Goal: Task Accomplishment & Management: Manage account settings

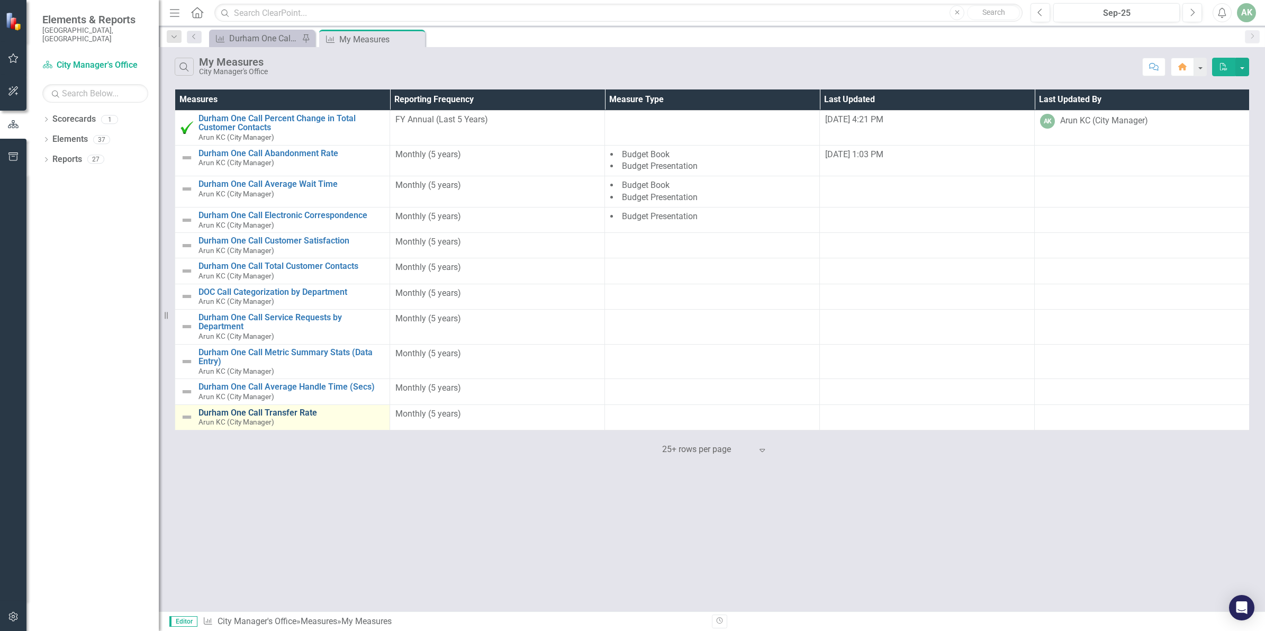
click at [284, 414] on link "Durham One Call Transfer Rate" at bounding box center [291, 413] width 186 height 10
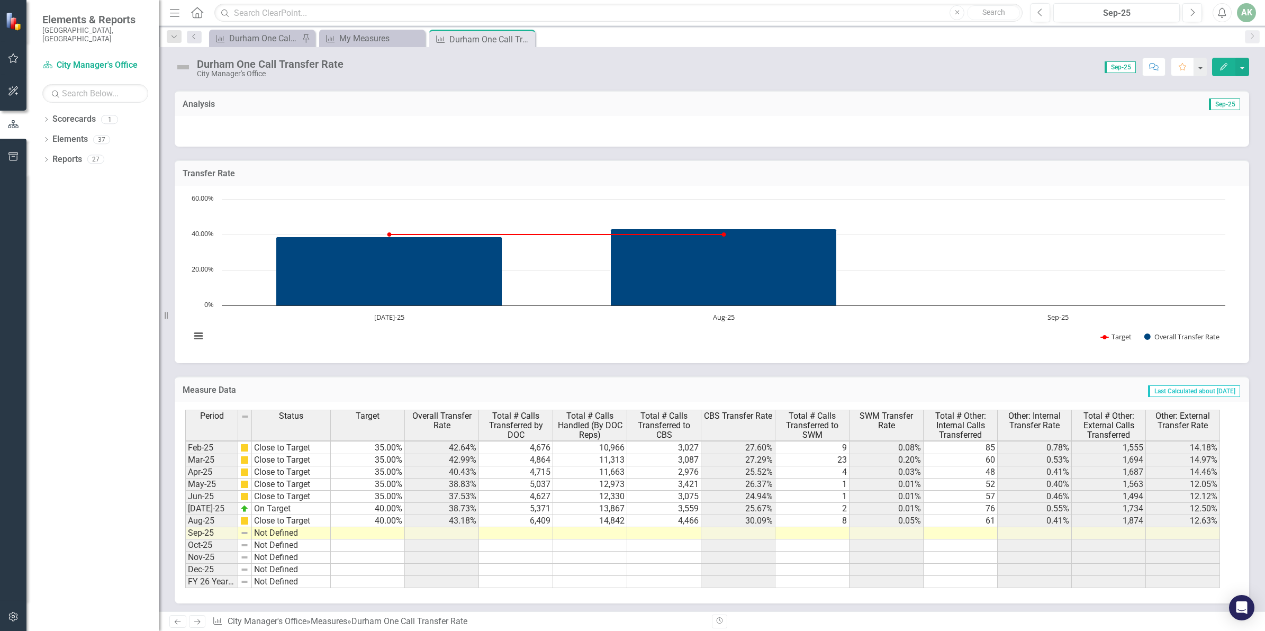
scroll to position [539, 0]
click at [380, 529] on tbody "Jan-24 On Target 45.00% 37.20% 3,274 8,801 1,752 19.91% 46 0.52% 45 0.51% 1,431…" at bounding box center [702, 435] width 1035 height 305
click at [380, 529] on td at bounding box center [368, 533] width 74 height 12
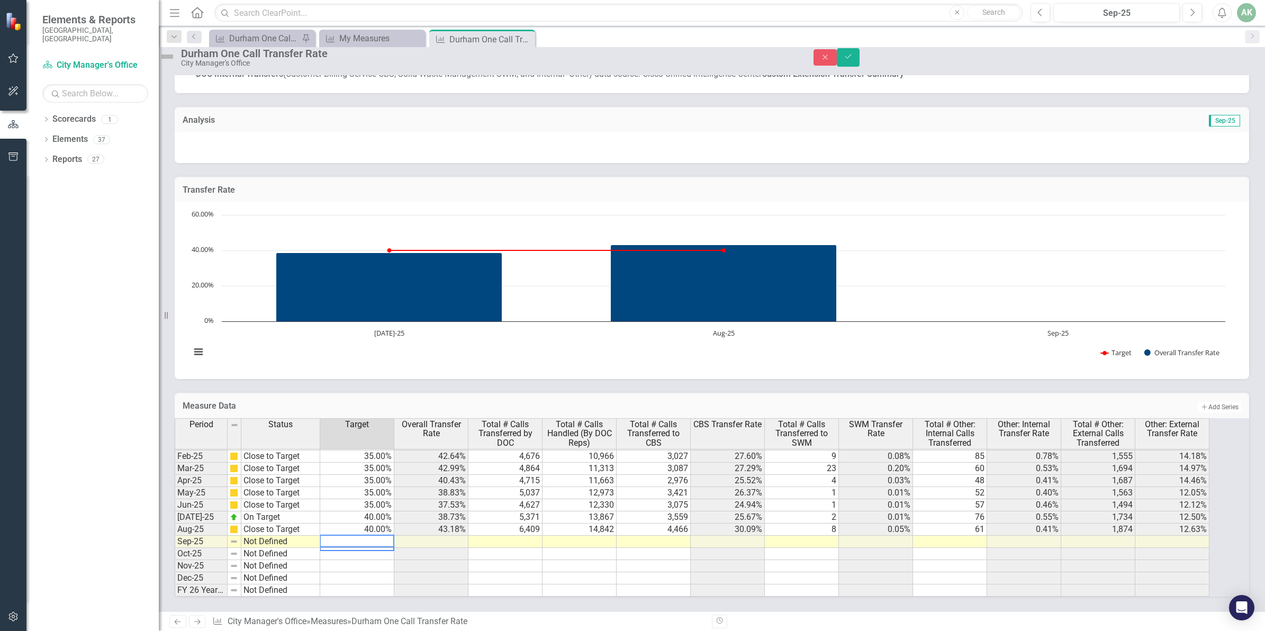
scroll to position [535, 0]
click at [538, 536] on td at bounding box center [505, 542] width 74 height 12
type textarea "6872"
type textarea "15224"
type textarea "52"
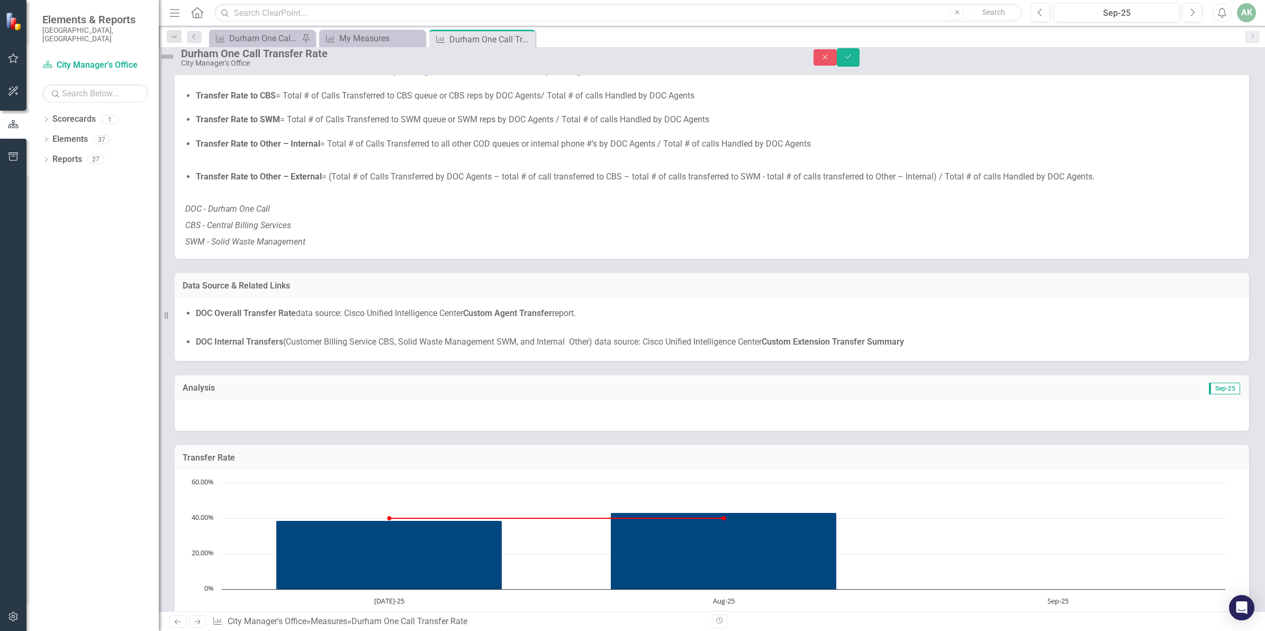
scroll to position [512, 0]
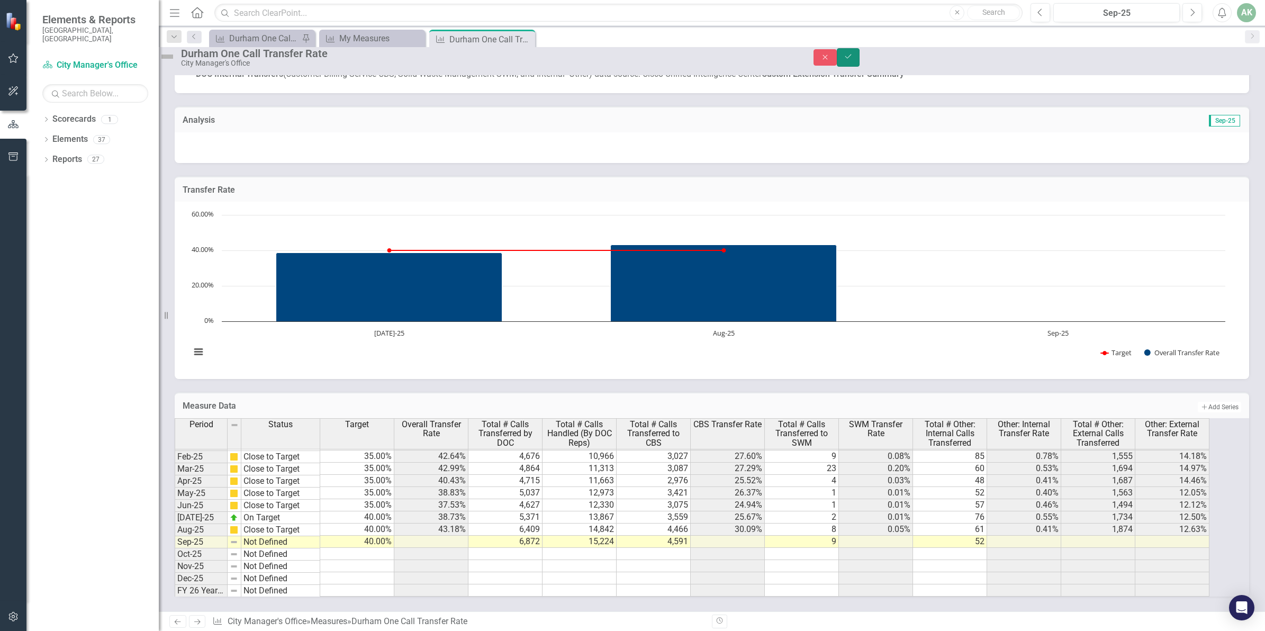
click at [860, 57] on button "Save" at bounding box center [848, 57] width 23 height 19
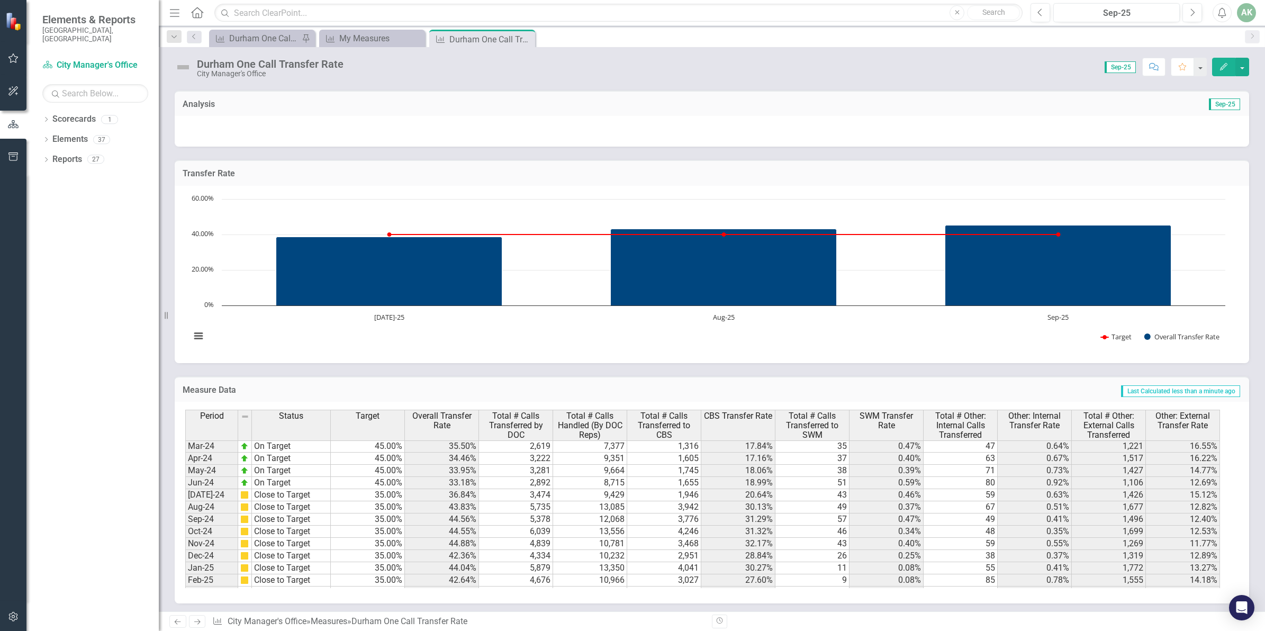
scroll to position [539, 0]
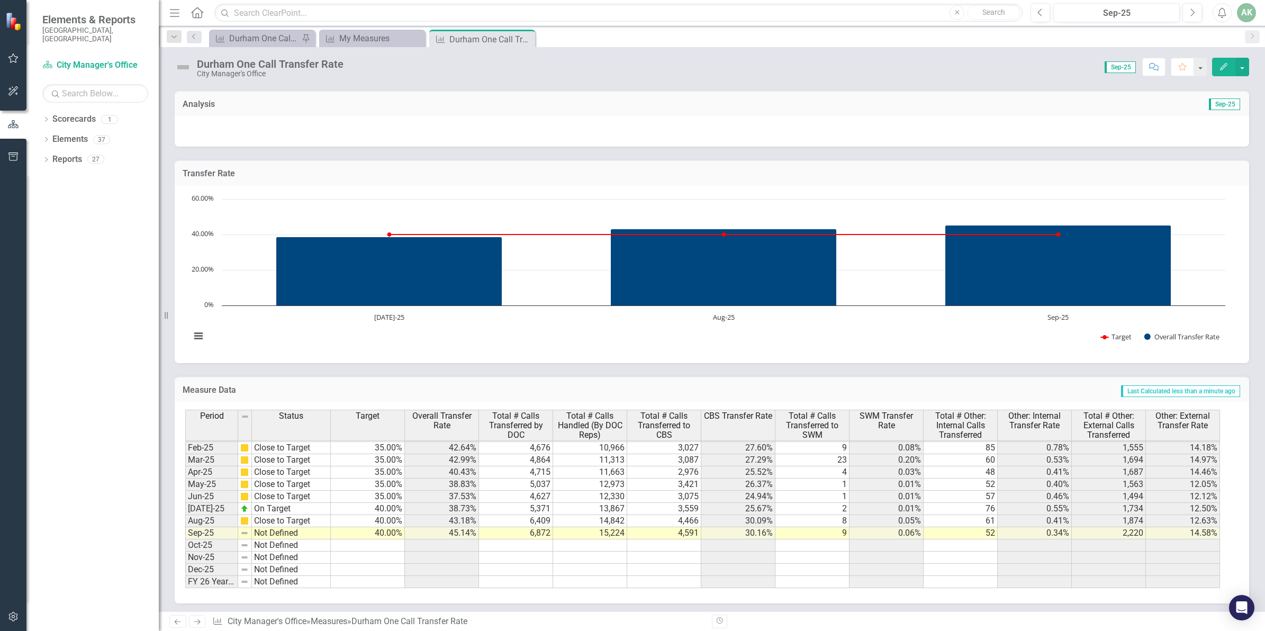
click at [372, 22] on div "Menu Home Search Close Search" at bounding box center [593, 13] width 853 height 20
click at [366, 39] on div "My Measures" at bounding box center [374, 38] width 70 height 13
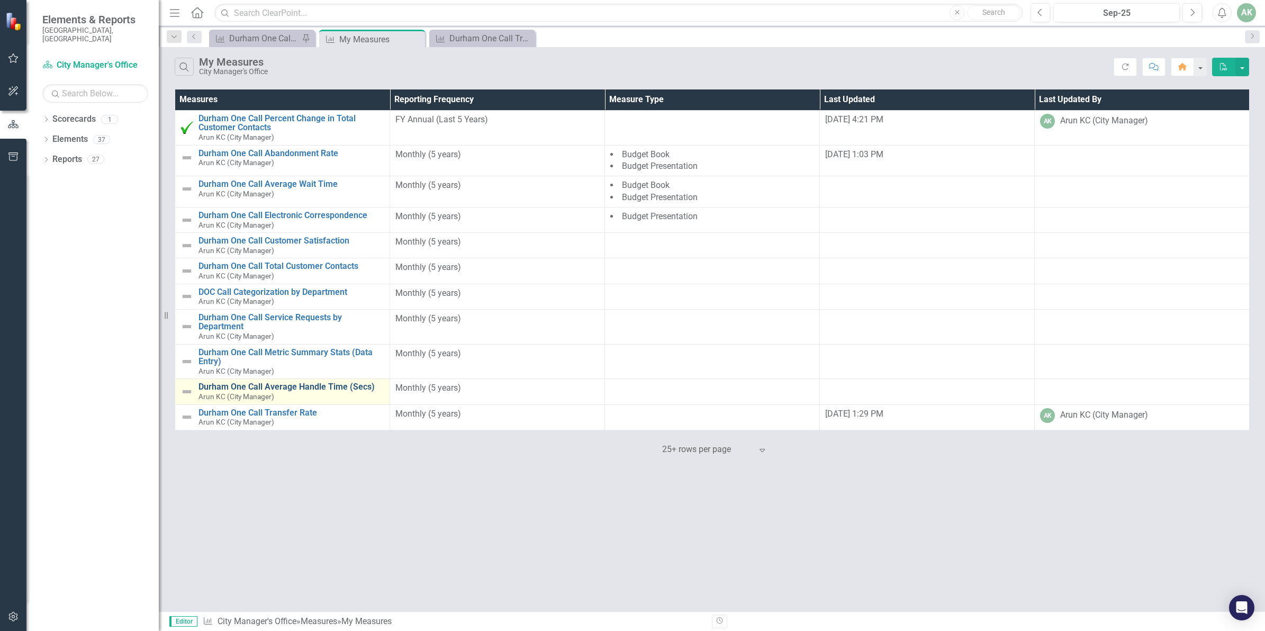
click at [308, 387] on link "Durham One Call Average Handle Time (Secs)" at bounding box center [291, 387] width 186 height 10
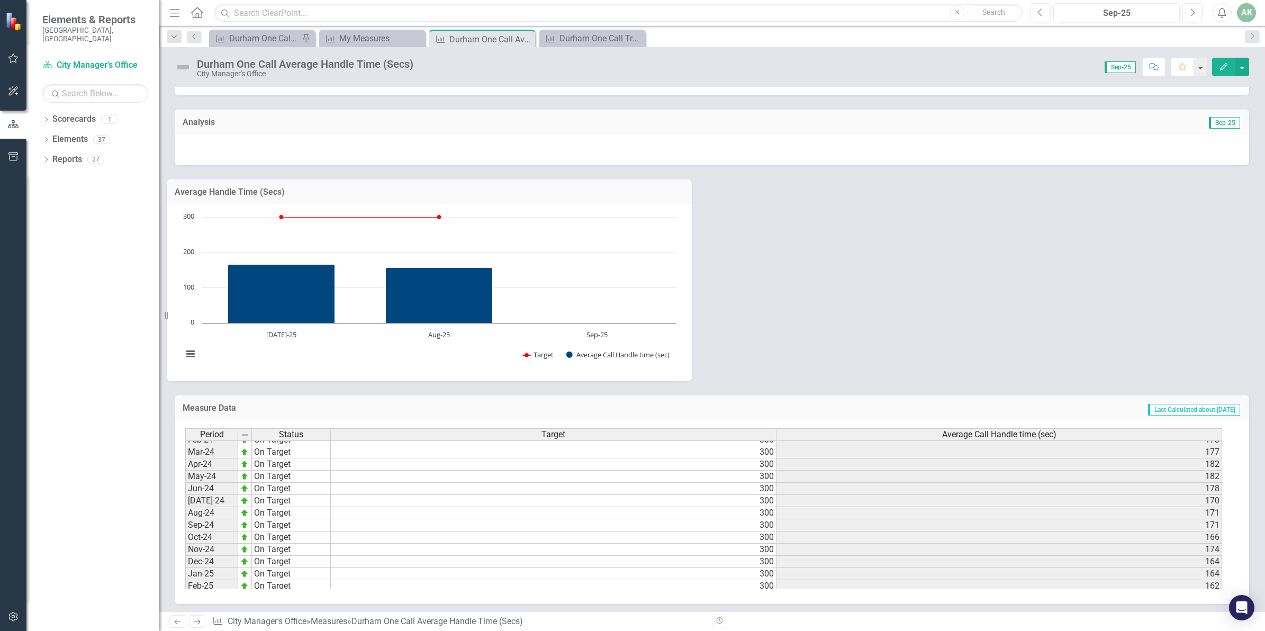
scroll to position [535, 0]
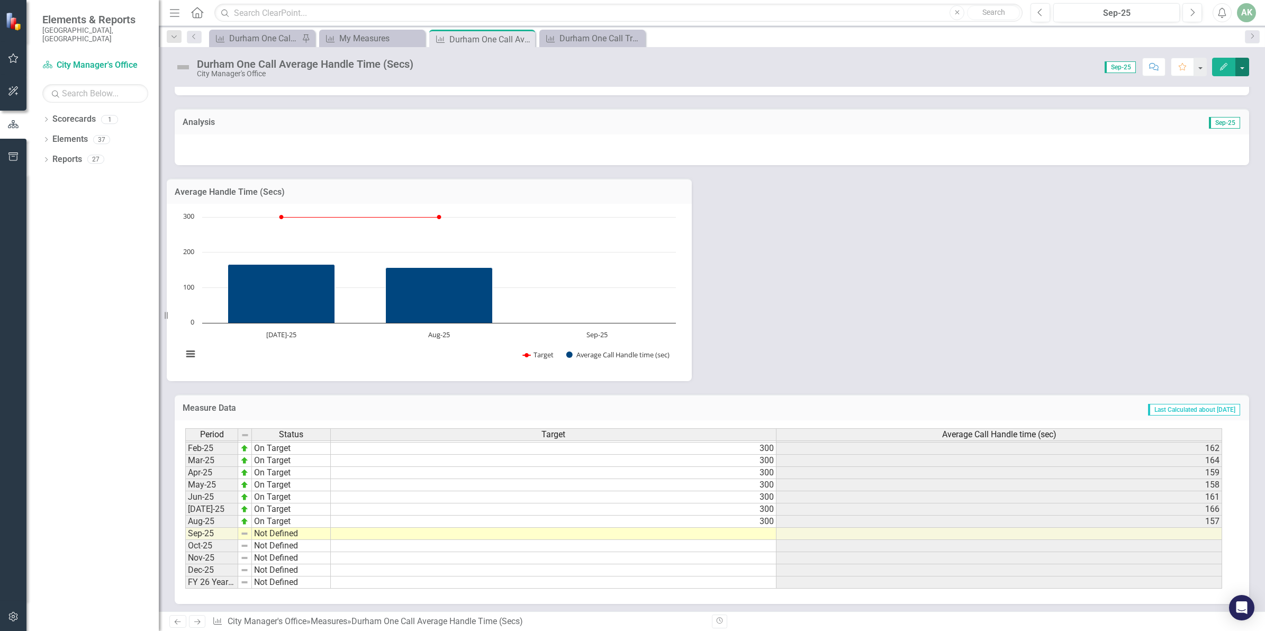
click at [1240, 66] on button "button" at bounding box center [1242, 67] width 14 height 19
click at [1199, 86] on link "Edit Edit Measure" at bounding box center [1196, 87] width 103 height 20
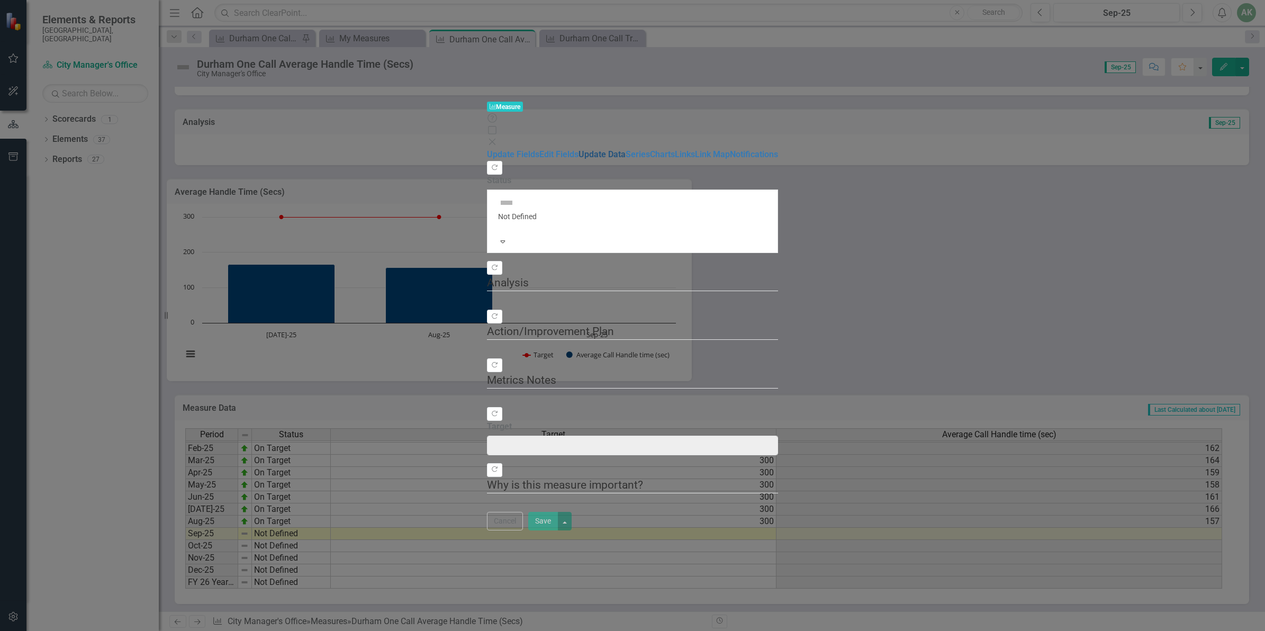
click at [579, 149] on link "Update Data" at bounding box center [602, 154] width 47 height 10
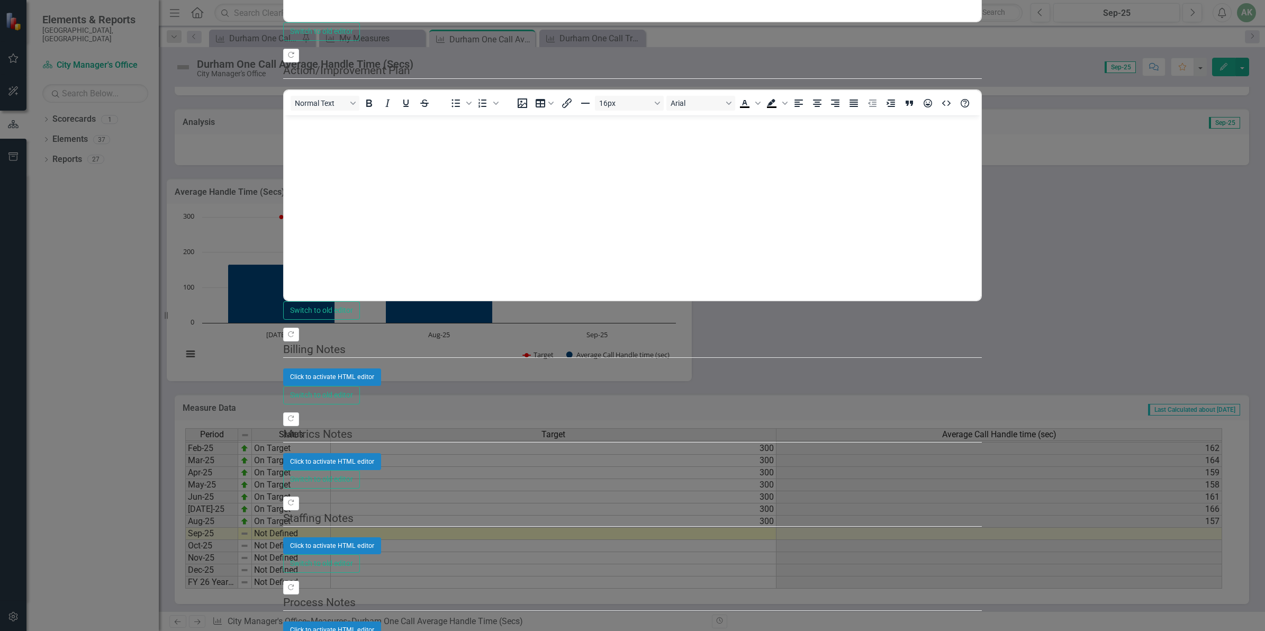
scroll to position [0, 0]
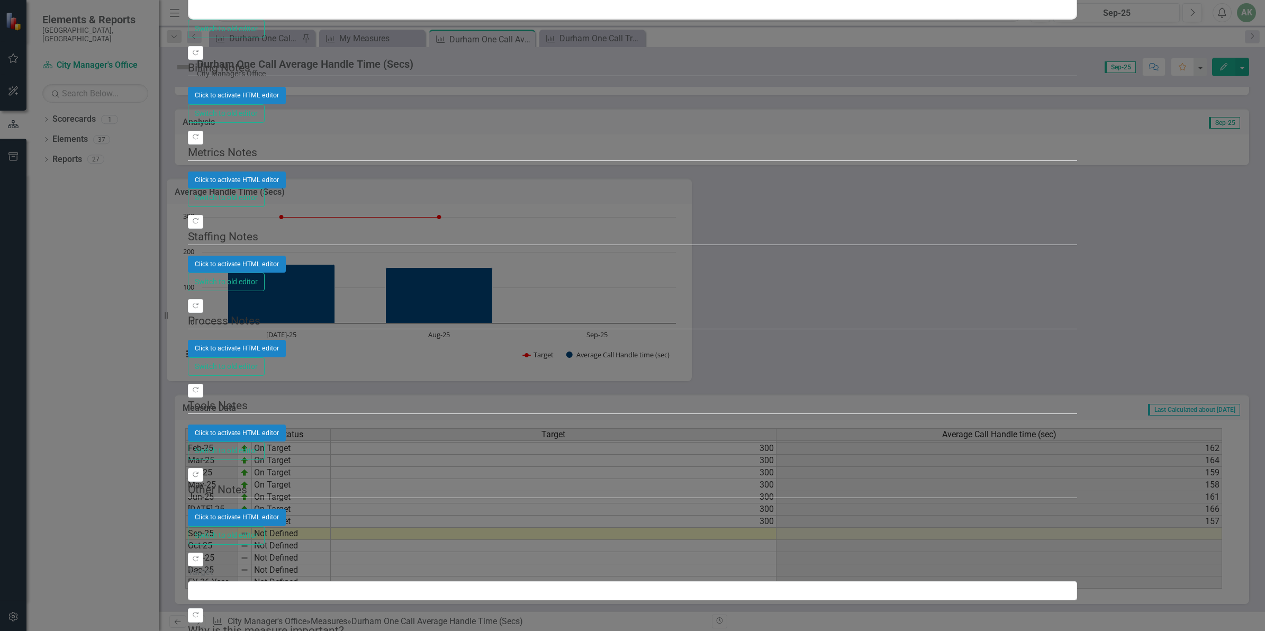
scroll to position [148, 0]
type textarea "14374"
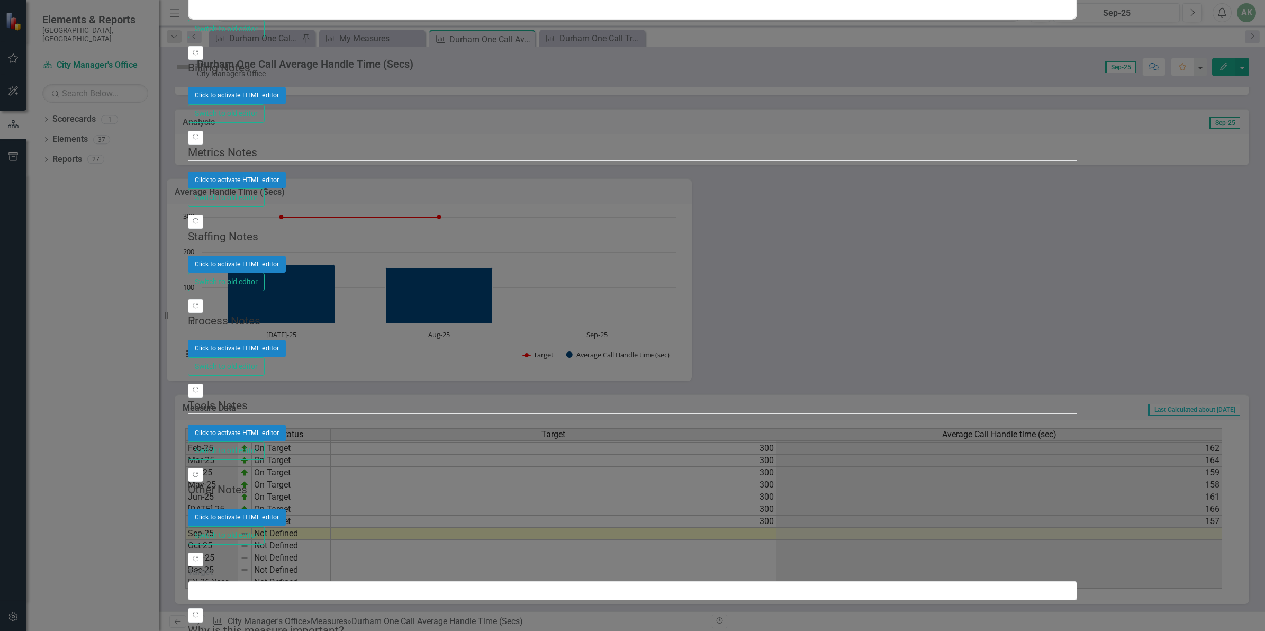
type textarea "149"
type textarea "942"
type textarea "234"
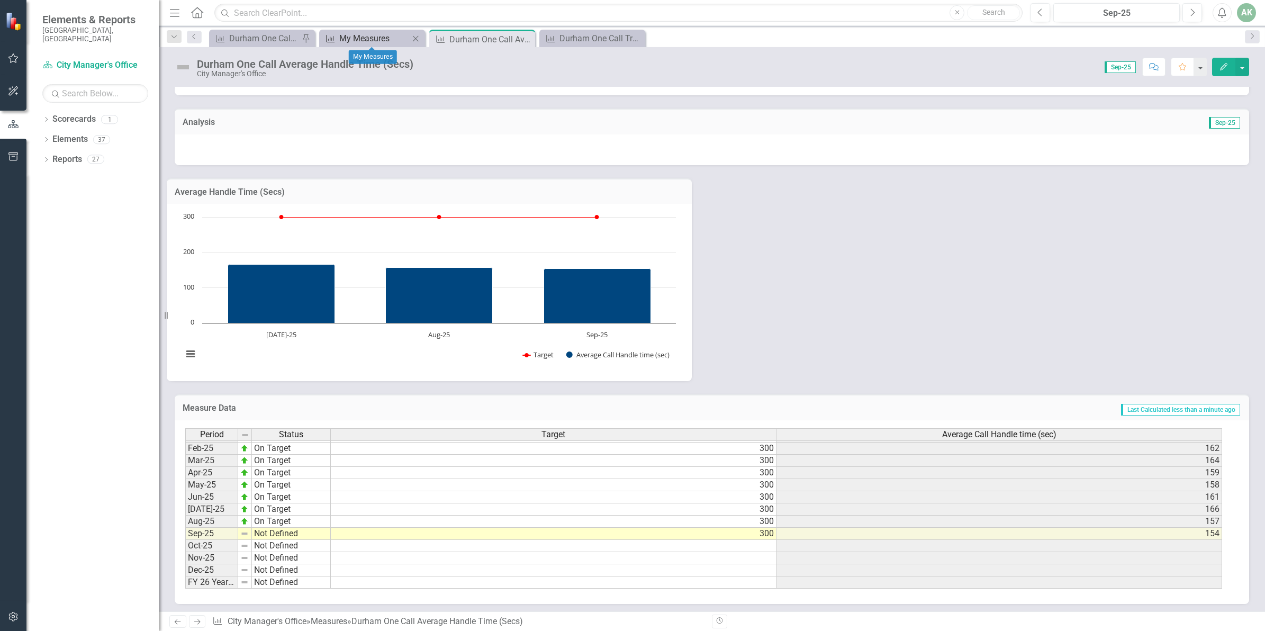
click at [349, 39] on div "My Measures" at bounding box center [374, 38] width 70 height 13
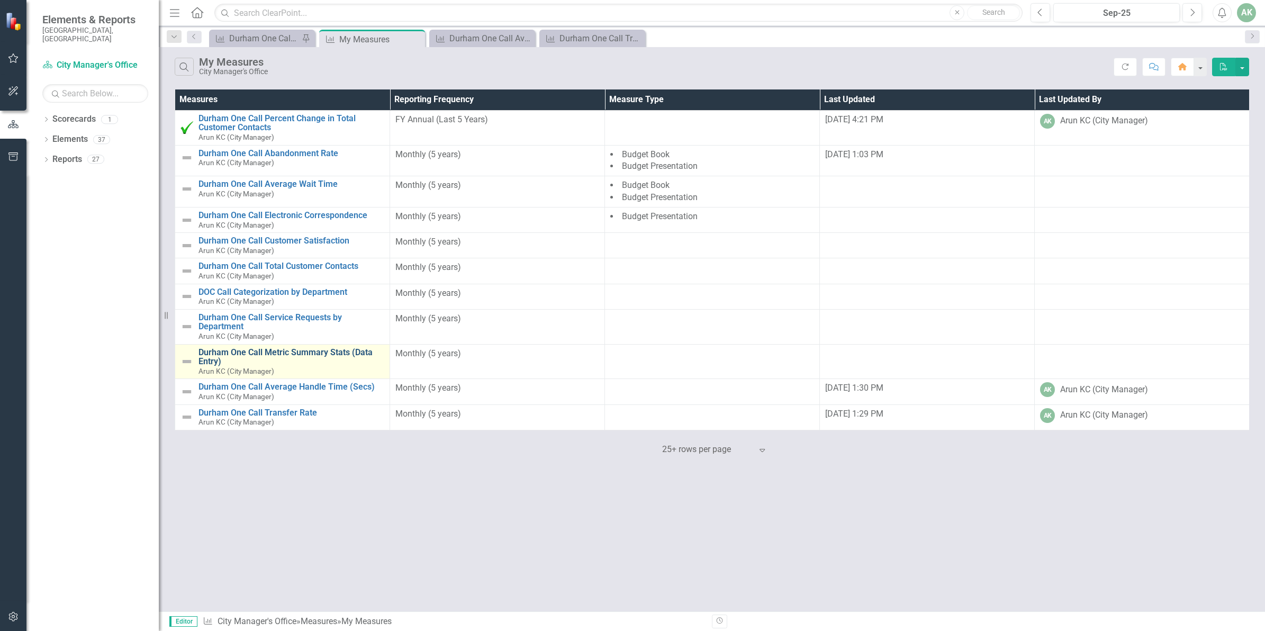
click at [297, 357] on link "Durham One Call Metric Summary Stats (Data Entry)" at bounding box center [291, 357] width 186 height 19
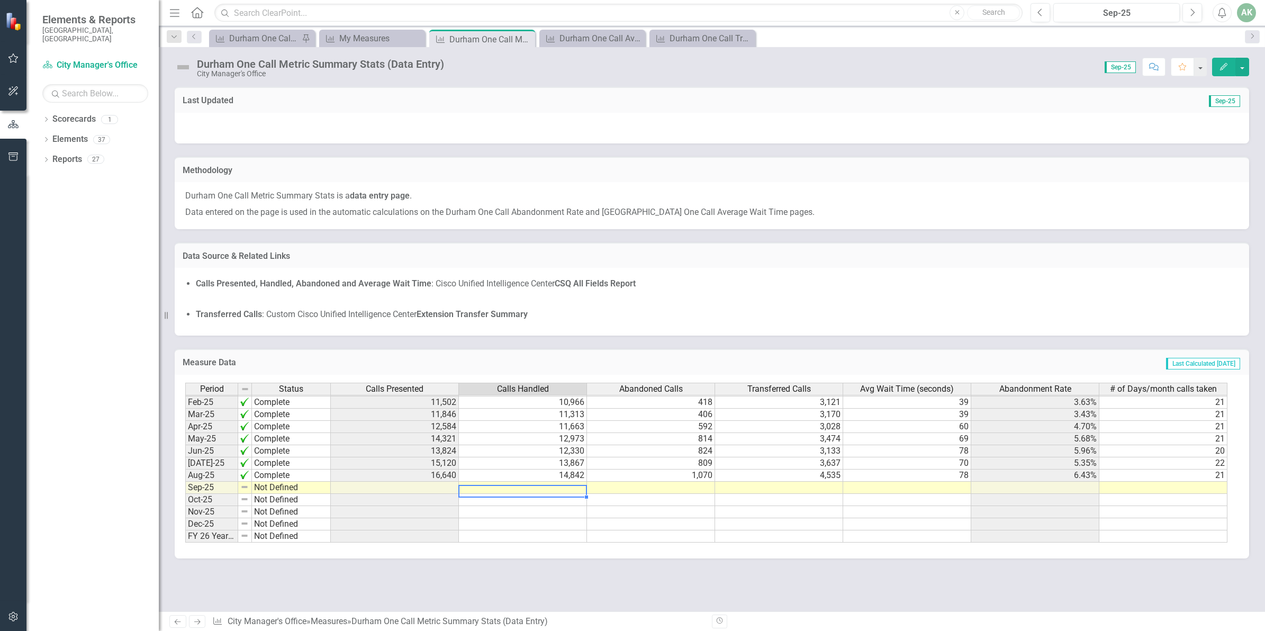
scroll to position [535, 0]
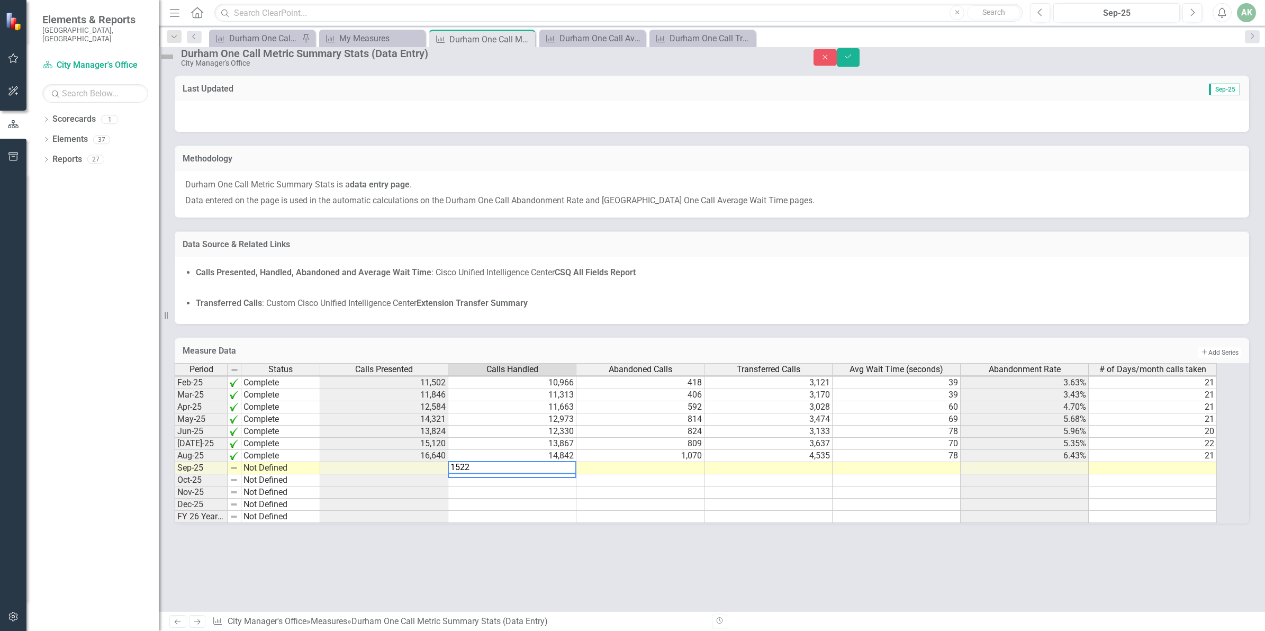
type textarea "15224"
type textarea "772"
type textarea "4652"
type textarea "21"
click at [853, 59] on icon "Save" at bounding box center [849, 56] width 10 height 7
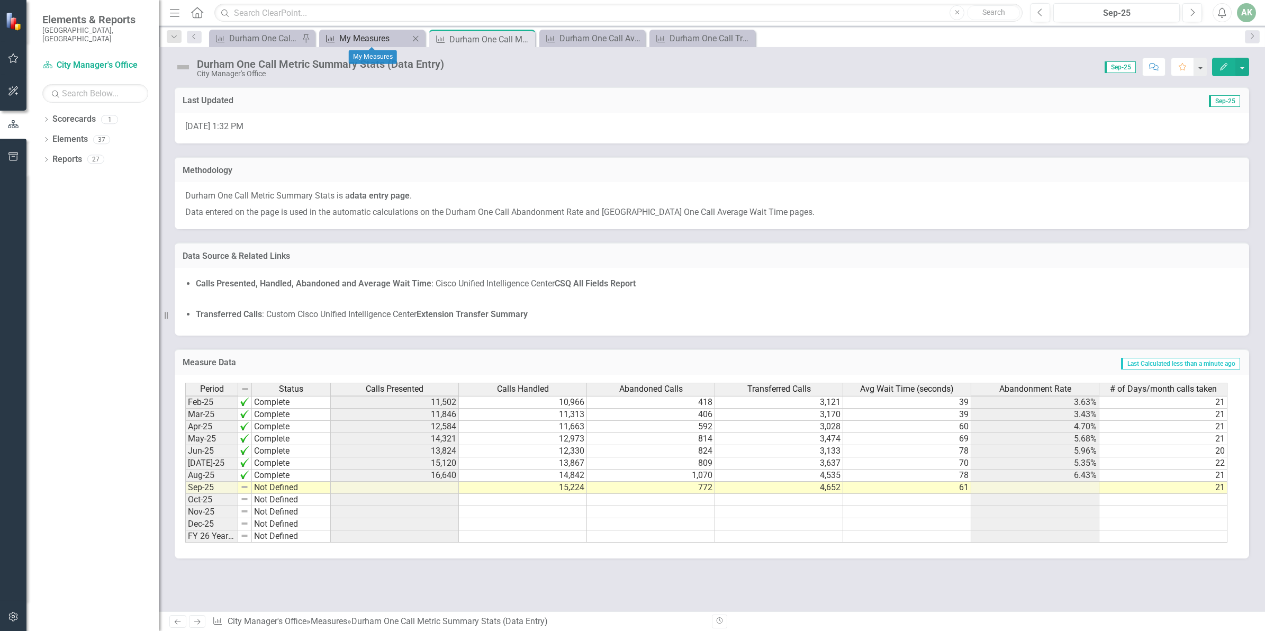
click at [355, 33] on div "My Measures" at bounding box center [374, 38] width 70 height 13
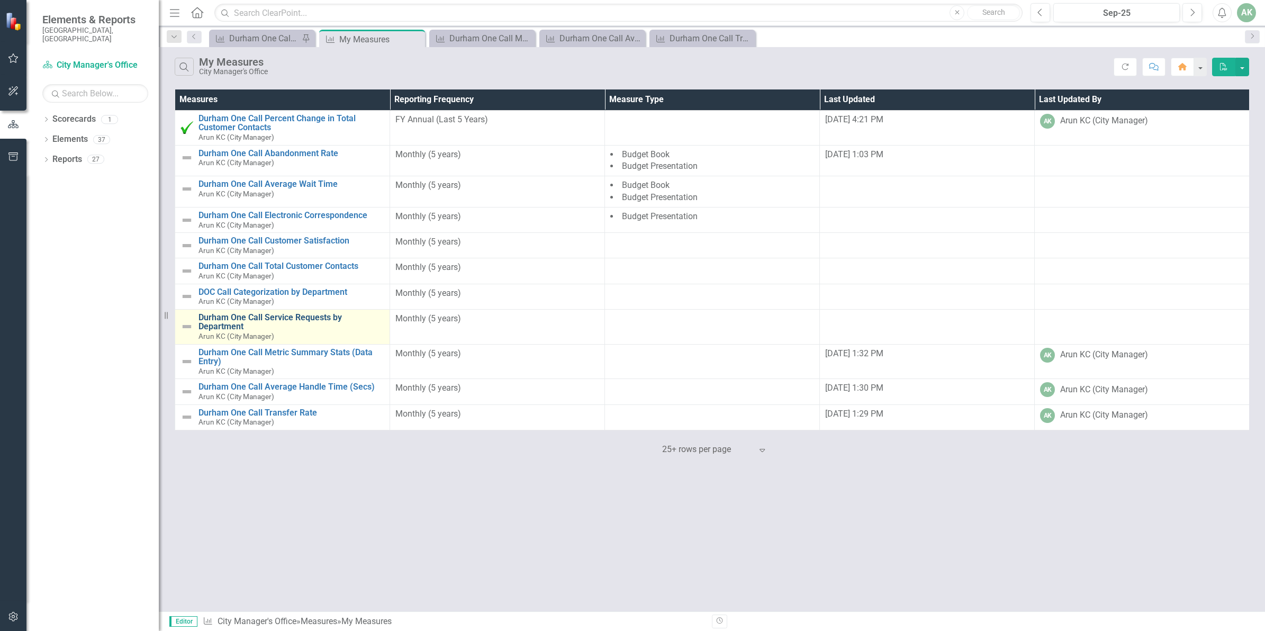
click at [295, 314] on link "Durham One Call Service Requests by Department" at bounding box center [291, 322] width 186 height 19
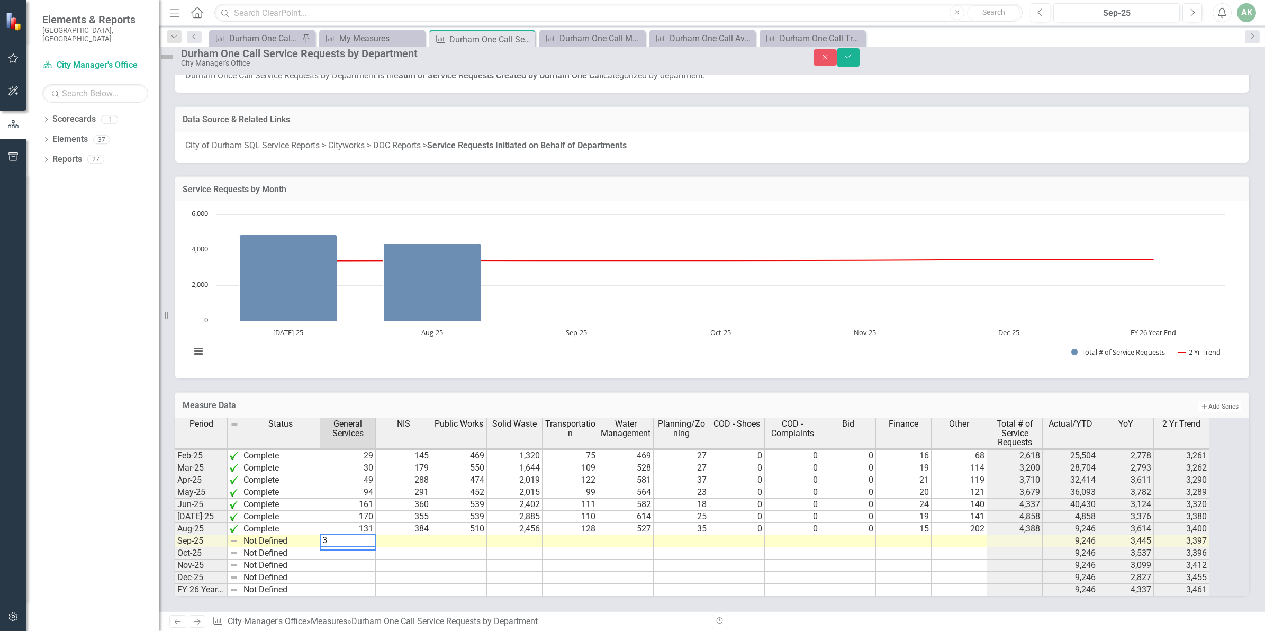
scroll to position [535, 0]
type textarea "346"
type textarea "134"
type textarea "238"
type textarea "2763"
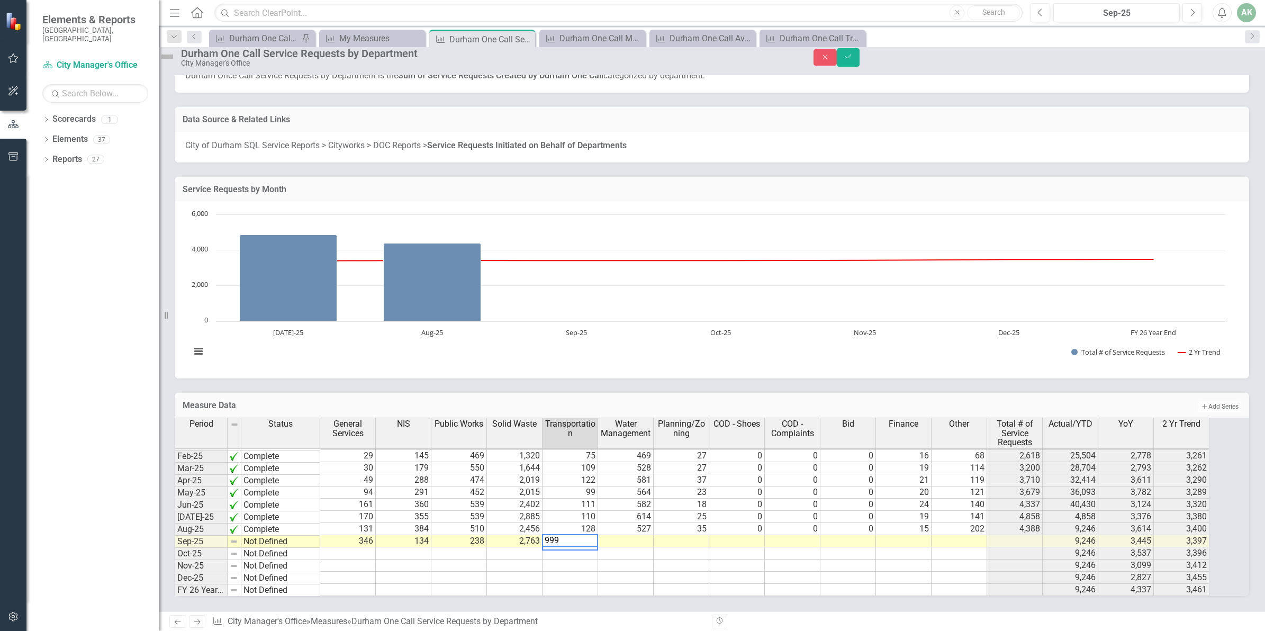
type textarea "9998"
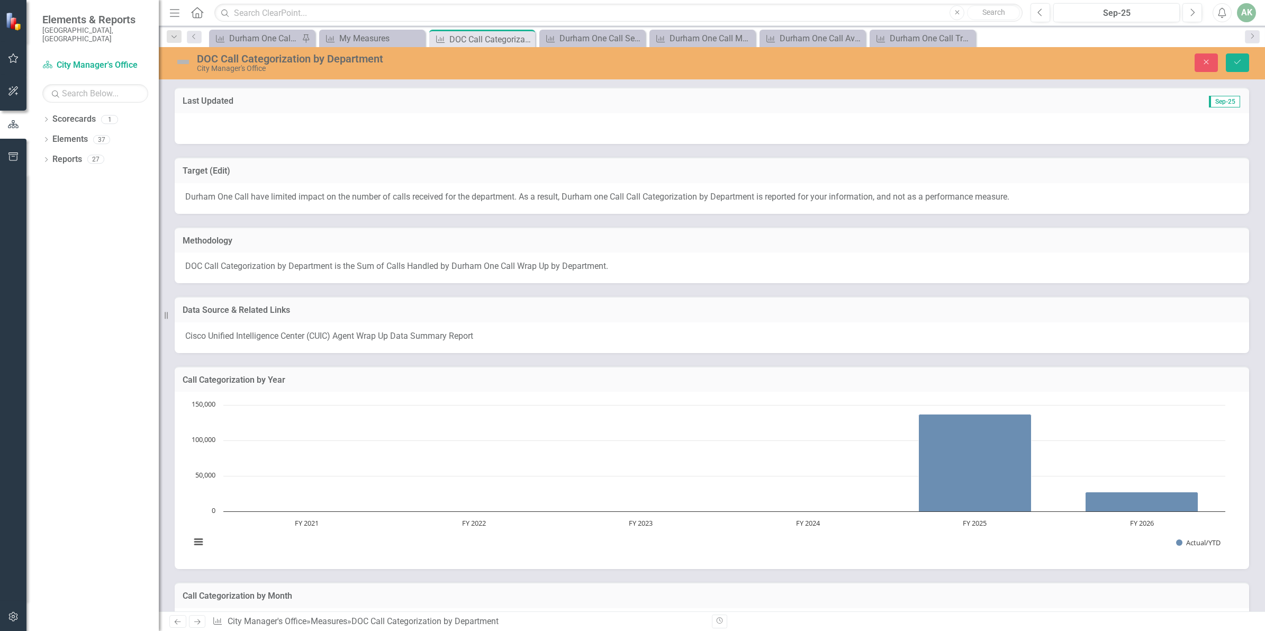
scroll to position [536, 0]
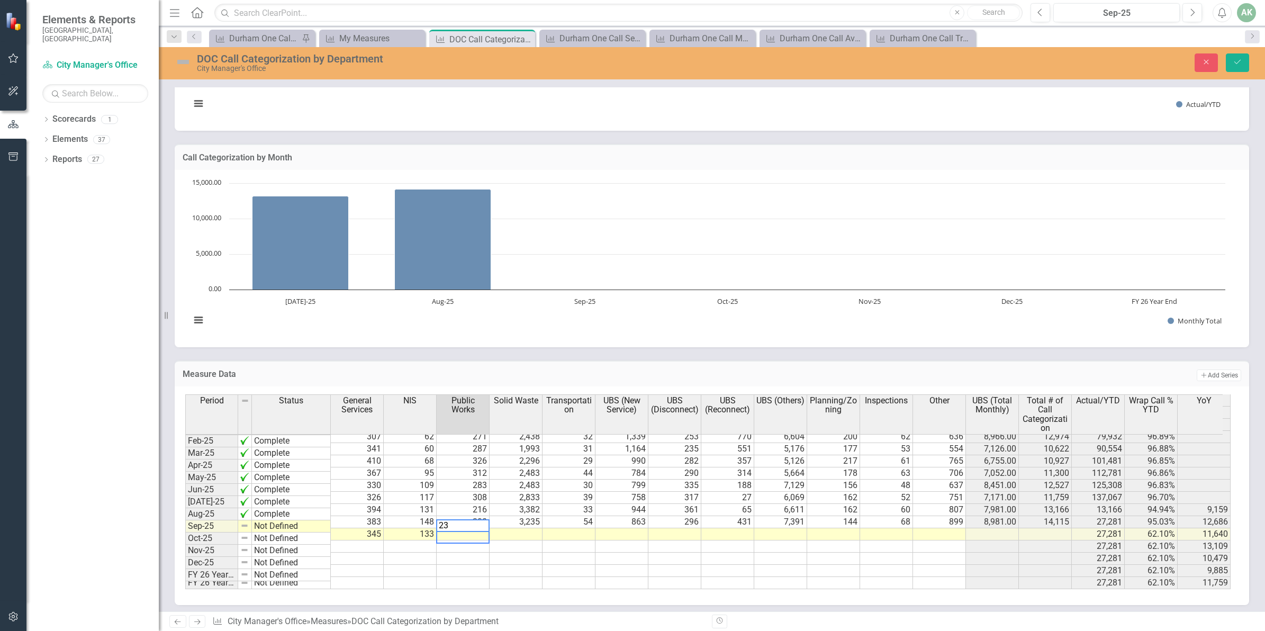
type textarea "238"
type textarea "2738"
type textarea "49"
type textarea "802"
type textarea "224"
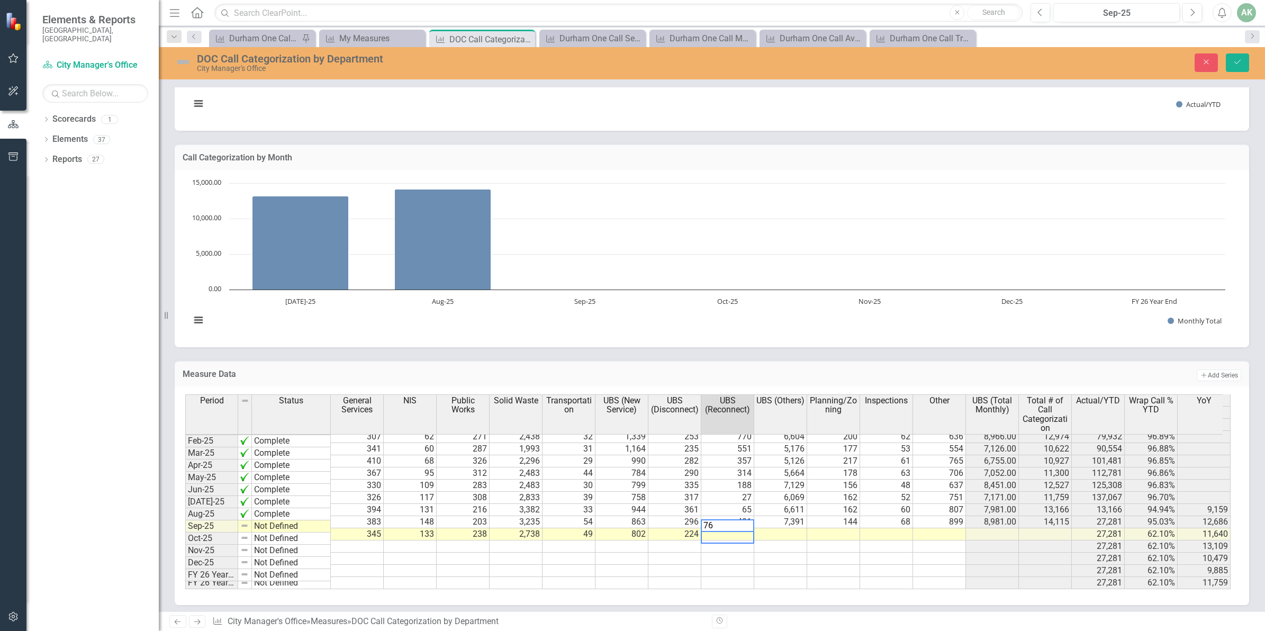
type textarea "763"
type textarea "8155"
type textarea "163"
type textarea "78"
type textarea "916"
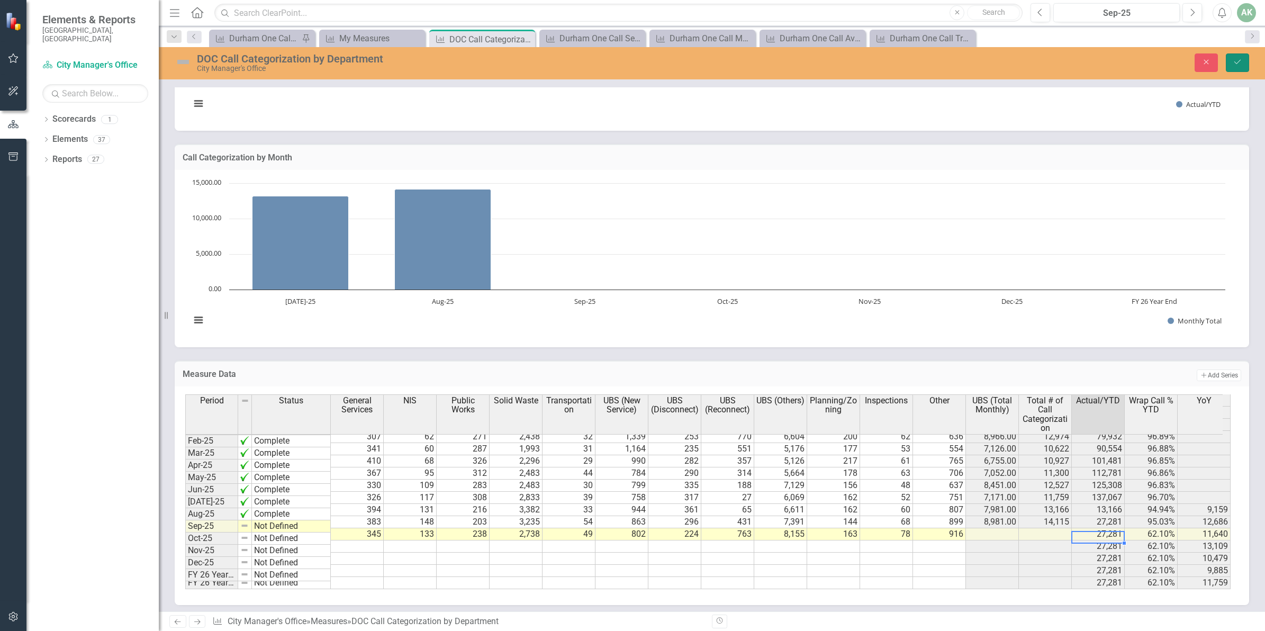
click at [1234, 59] on icon "Save" at bounding box center [1238, 61] width 10 height 7
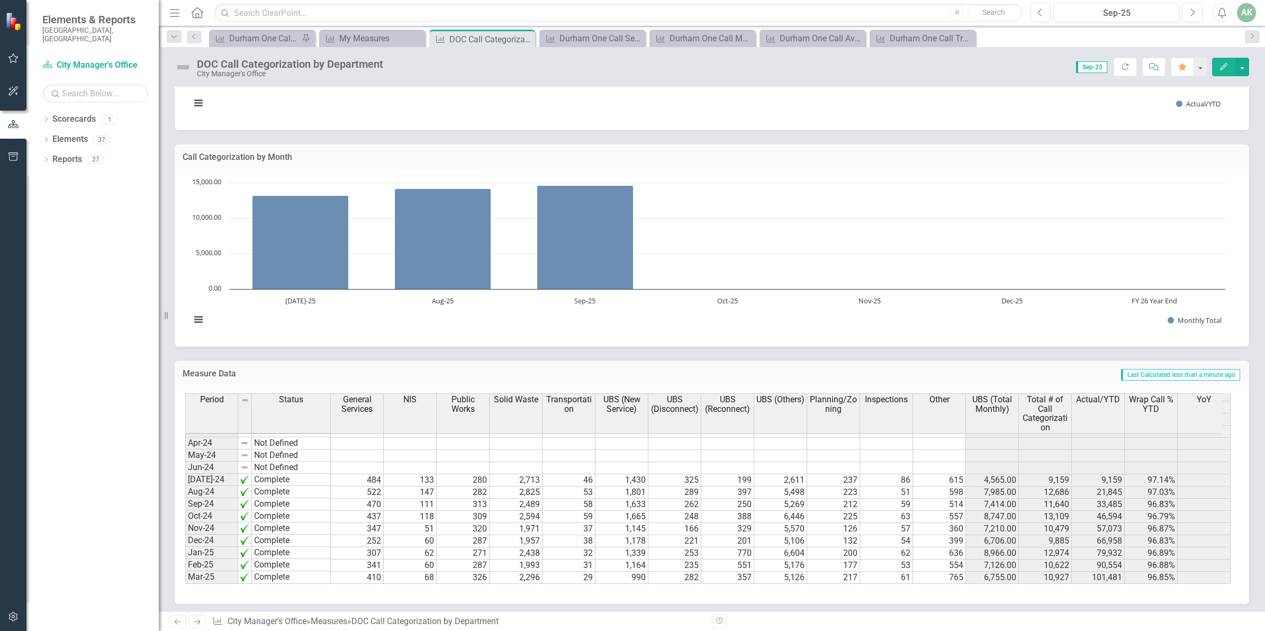
scroll to position [535, 0]
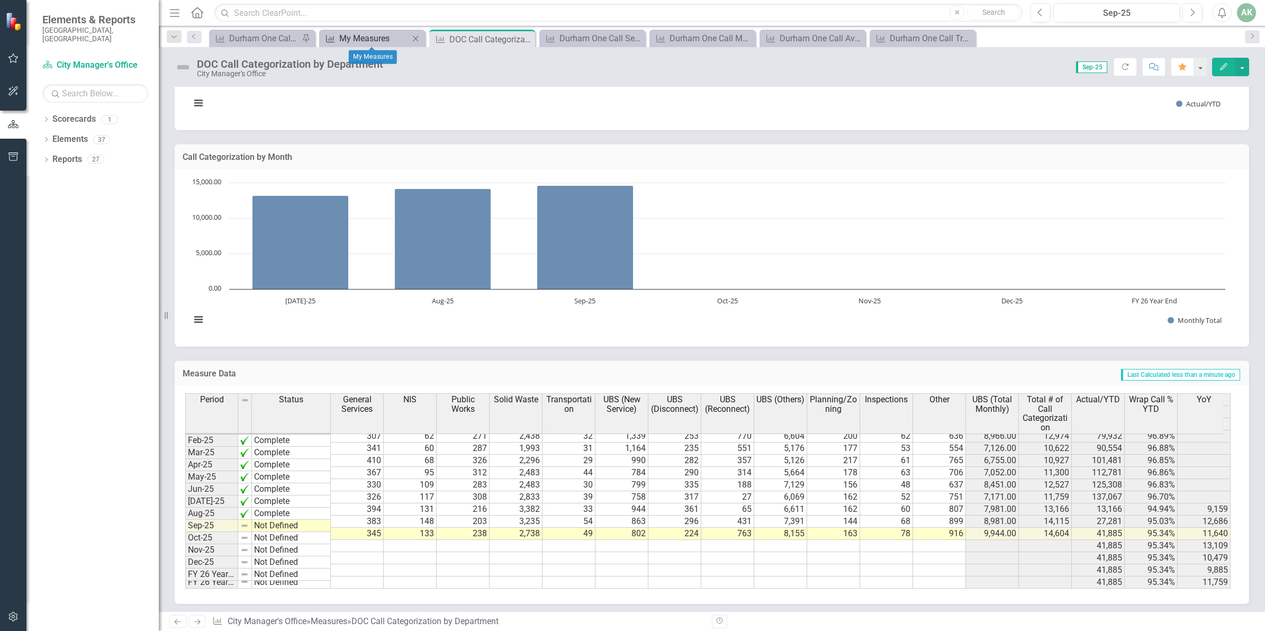
click at [385, 41] on div "My Measures" at bounding box center [374, 38] width 70 height 13
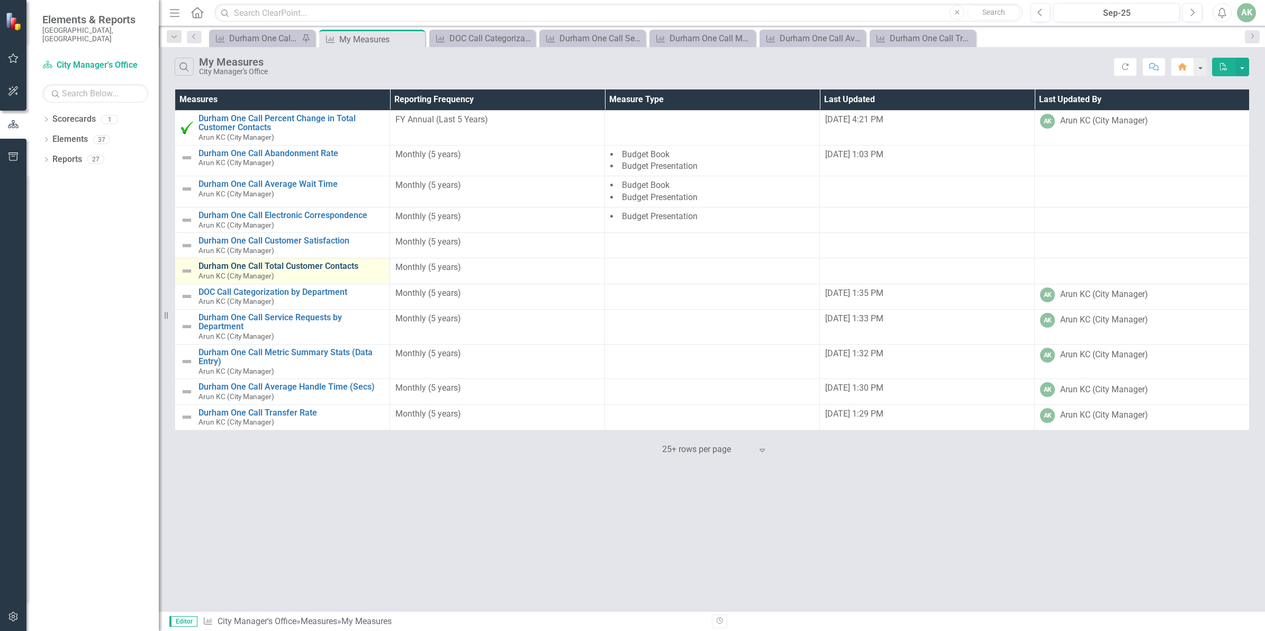
click at [314, 271] on link "Durham One Call Total Customer Contacts" at bounding box center [291, 266] width 186 height 10
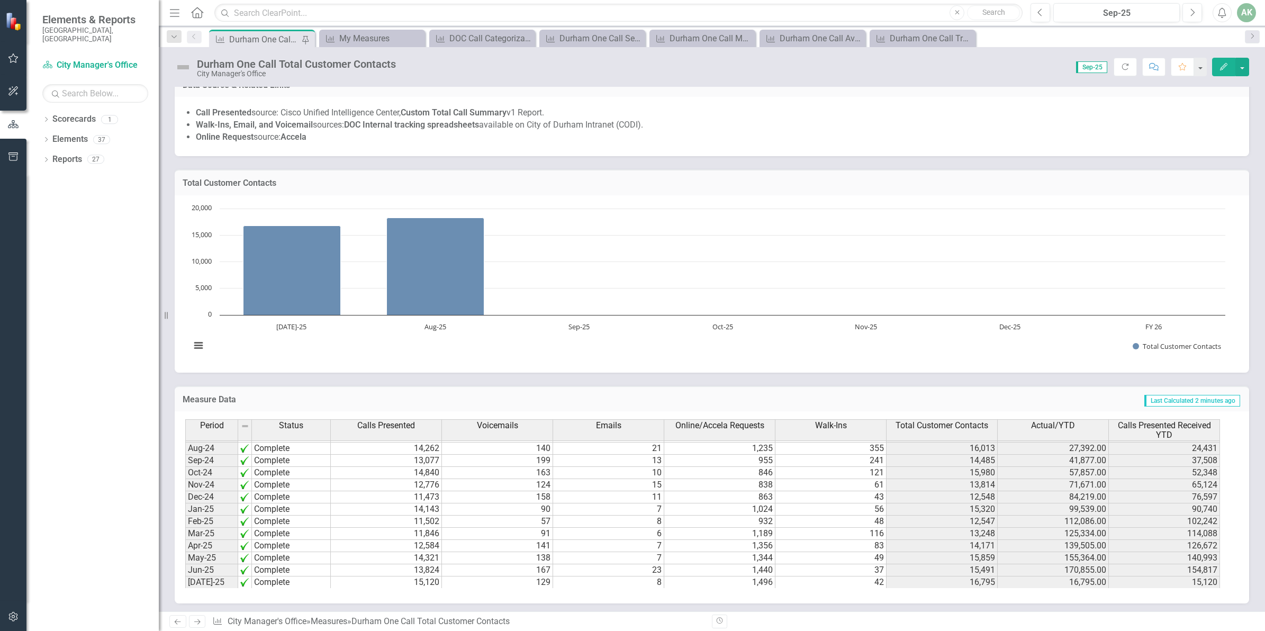
scroll to position [536, 0]
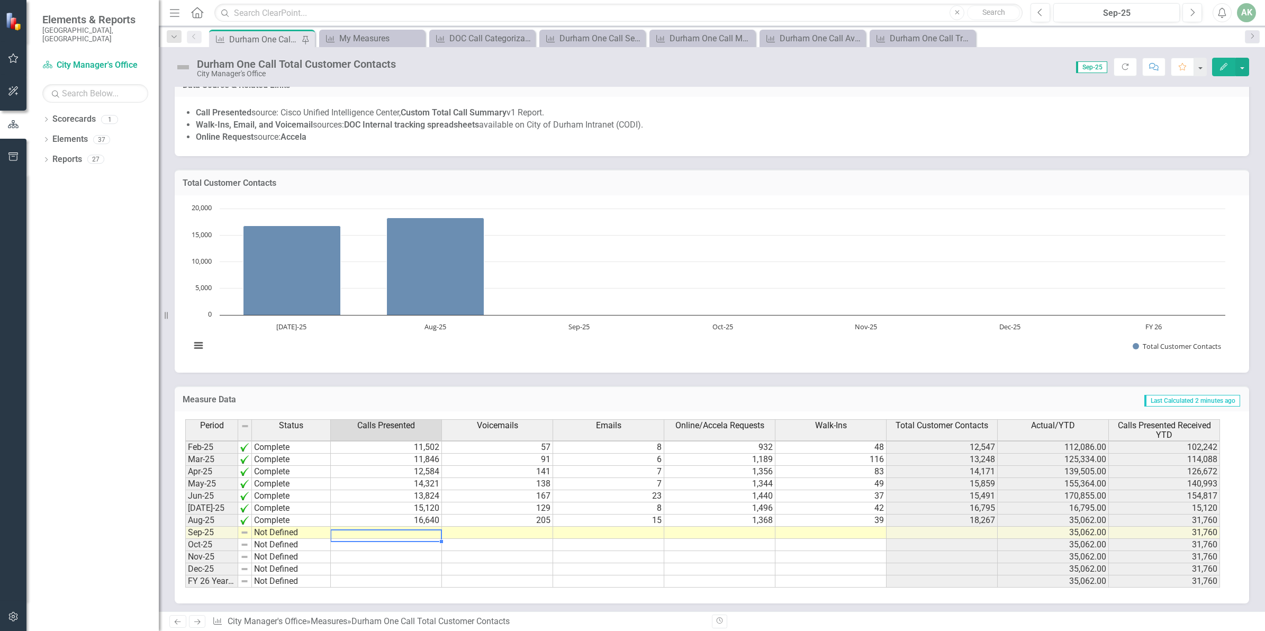
drag, startPoint x: 422, startPoint y: 537, endPoint x: 423, endPoint y: 532, distance: 5.4
click at [422, 535] on tbody "Jan-24 Complete 9,139 83 9 1,154 372 10,757 77,828.00 66,966 Feb-24 Complete 7,…" at bounding box center [702, 435] width 1035 height 305
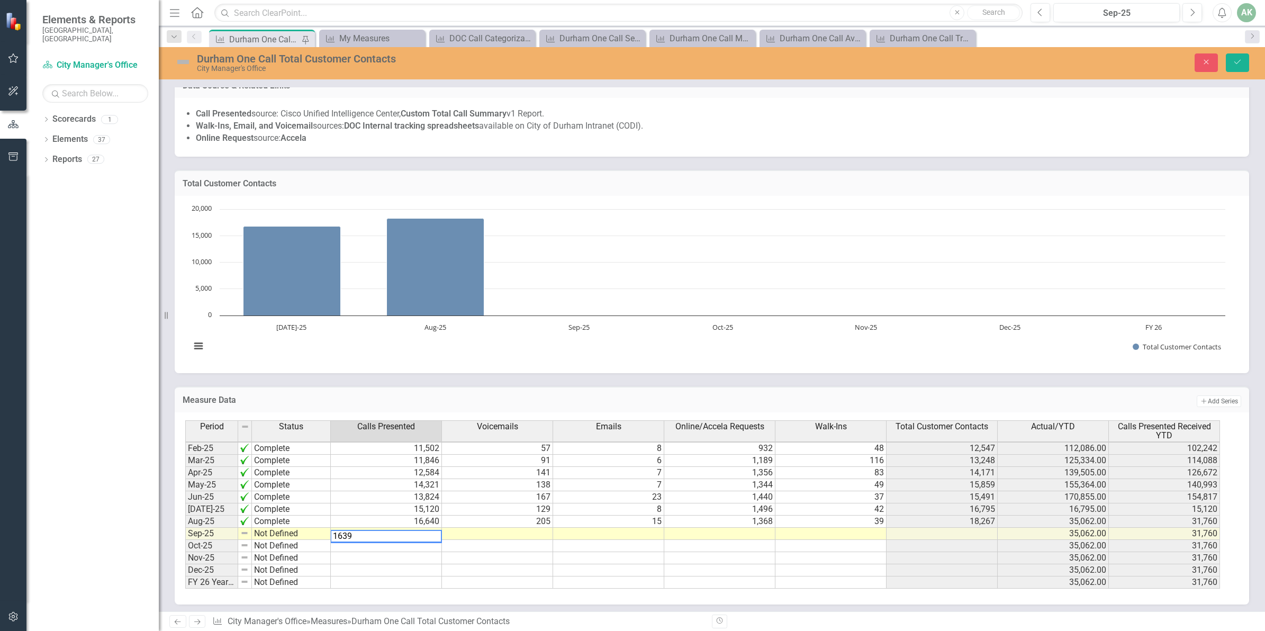
type textarea "16395"
click at [522, 537] on td at bounding box center [497, 534] width 111 height 12
type textarea "156"
type textarea "14"
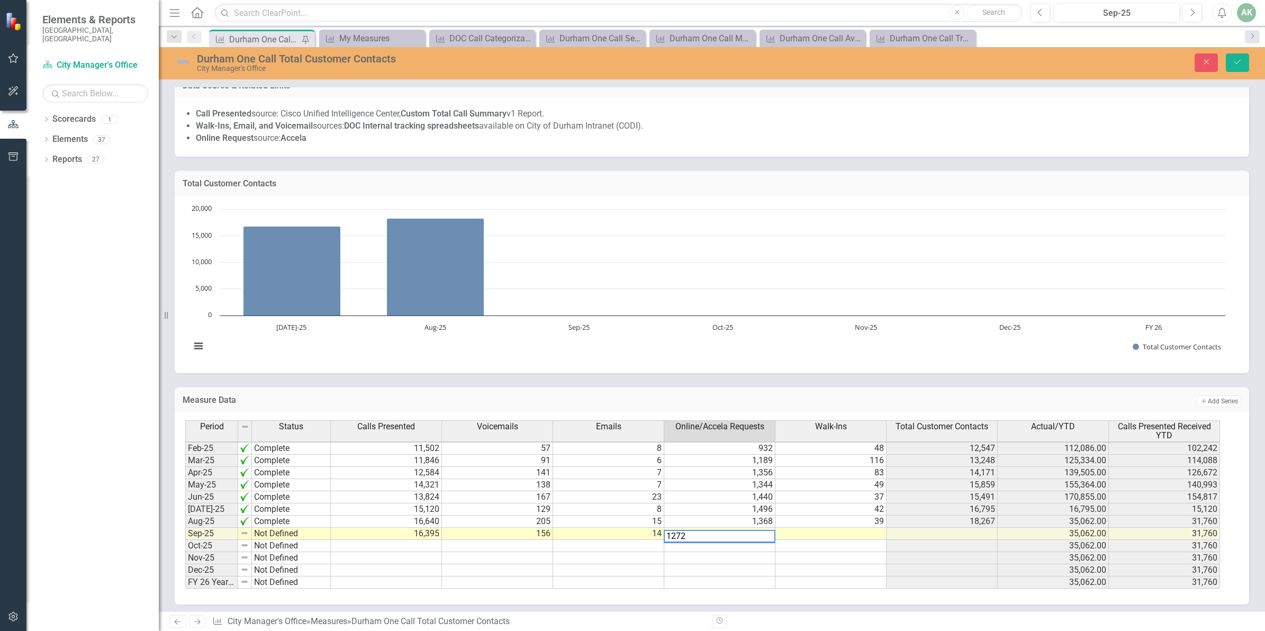
type textarea "1272"
click at [861, 536] on td at bounding box center [830, 534] width 111 height 12
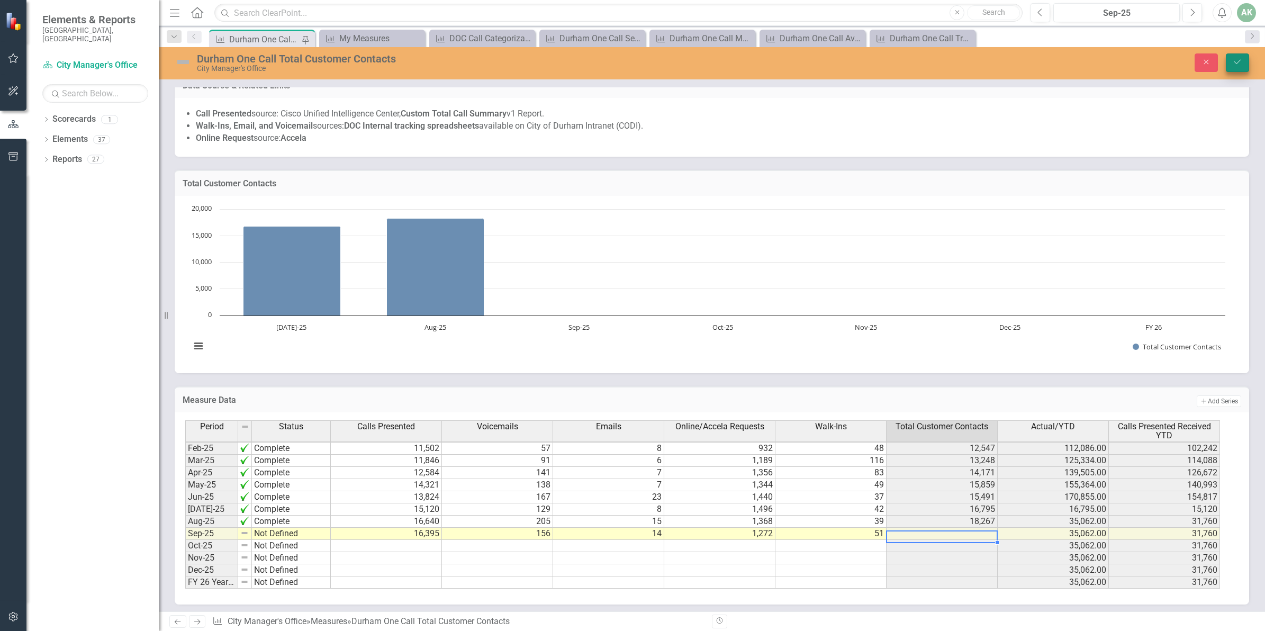
type textarea "51"
click at [1233, 62] on icon "Save" at bounding box center [1238, 61] width 10 height 7
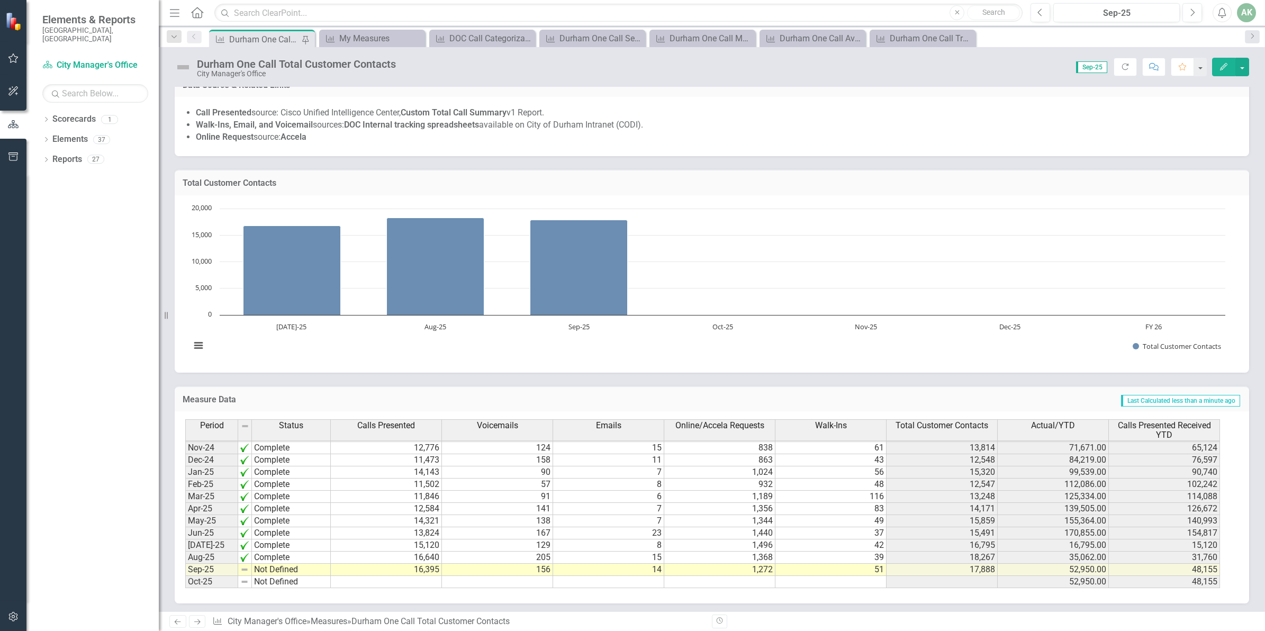
scroll to position [536, 0]
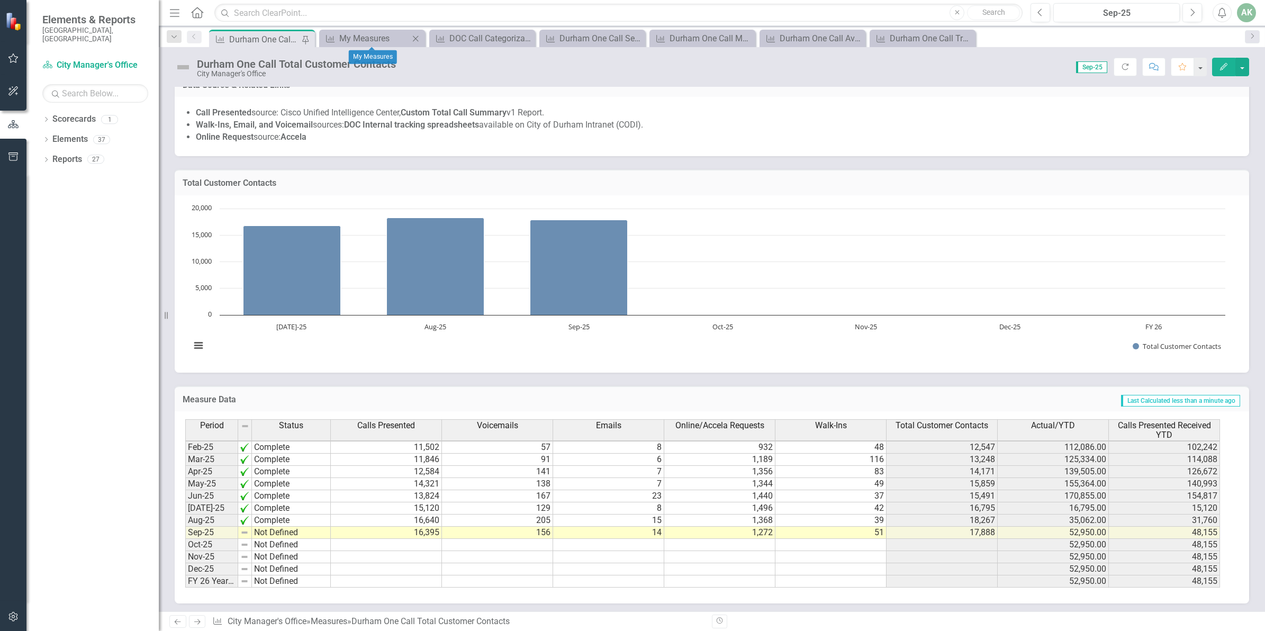
click at [385, 30] on div "Measure My Measures Close" at bounding box center [372, 38] width 106 height 17
click at [384, 33] on div "My Measures" at bounding box center [374, 38] width 70 height 13
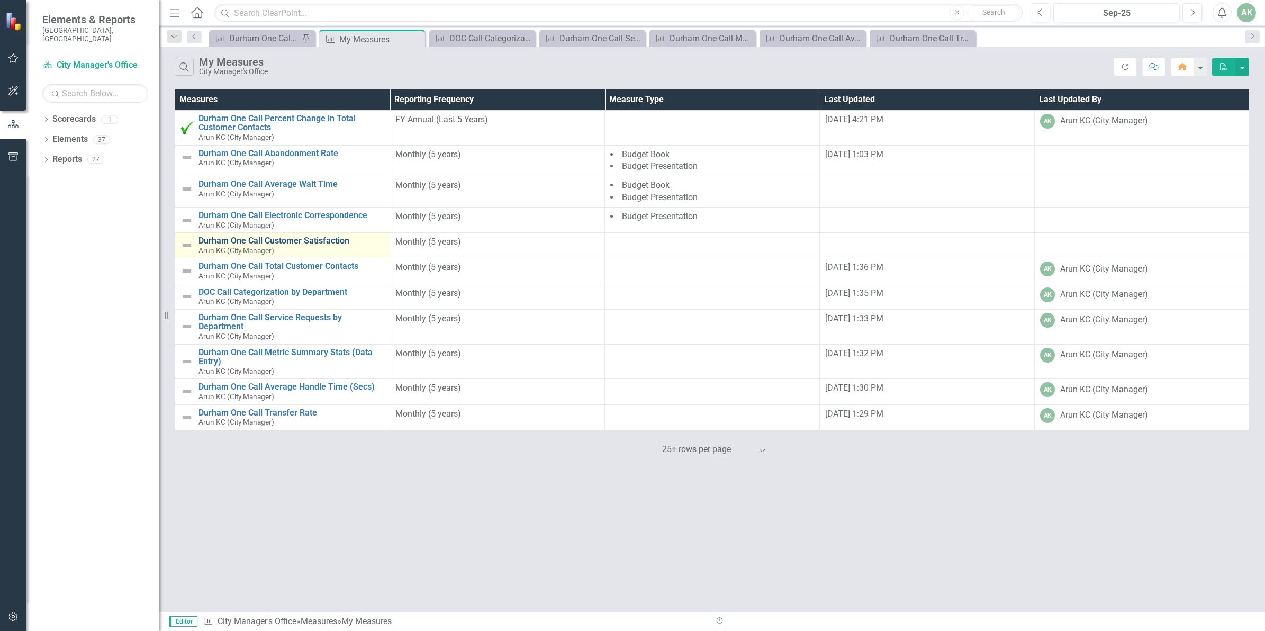
click at [313, 239] on link "Durham One Call Customer Satisfaction" at bounding box center [291, 241] width 186 height 10
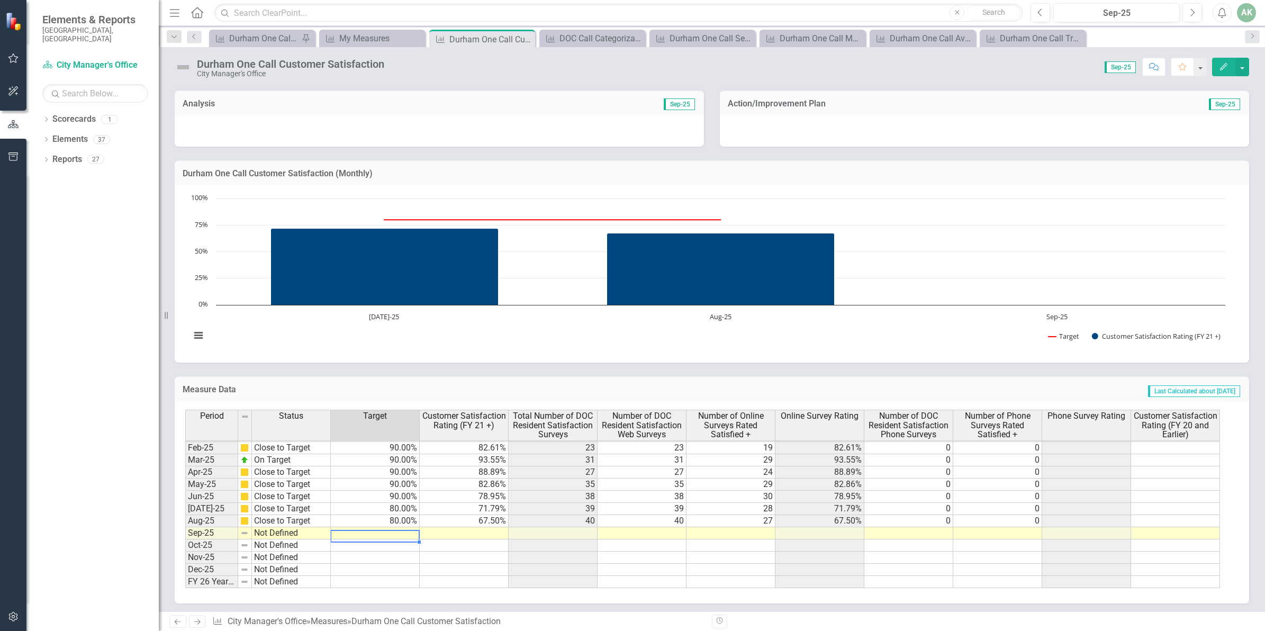
scroll to position [535, 0]
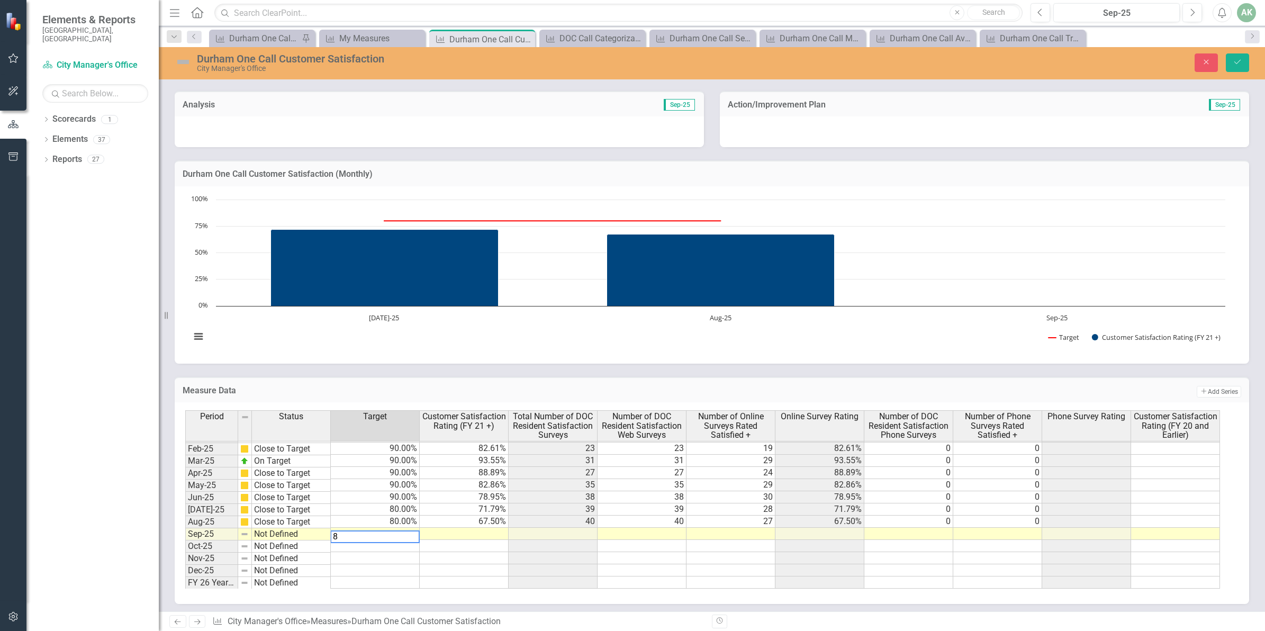
type textarea "80"
type textarea "27"
type textarea "0"
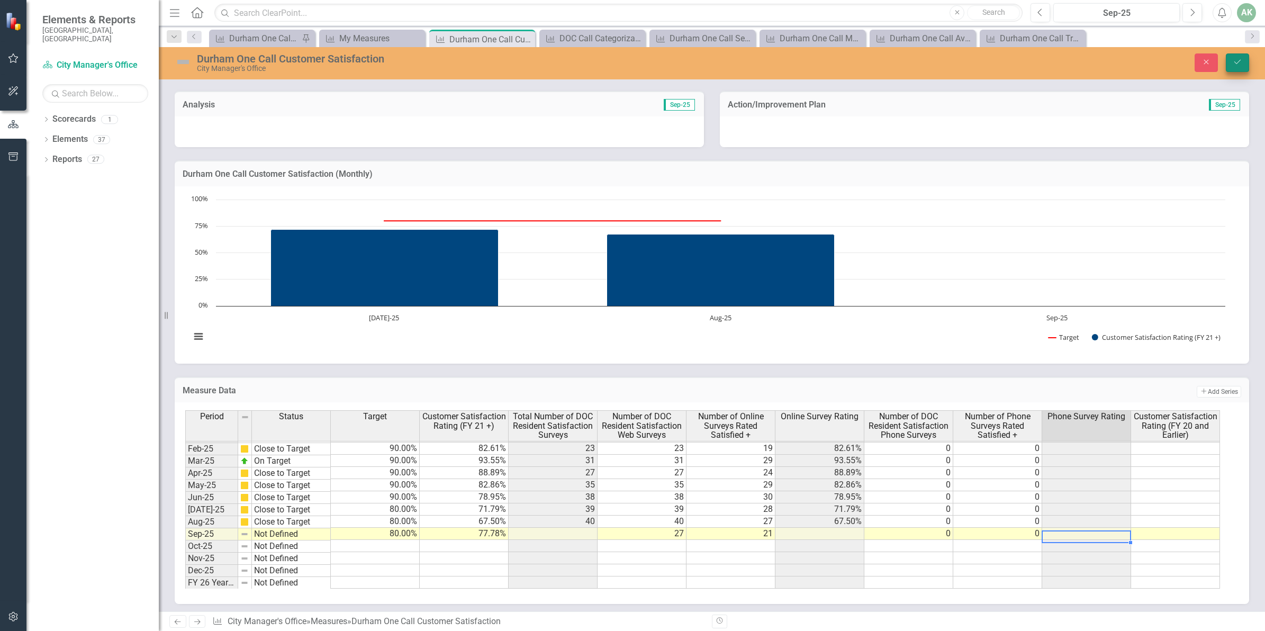
type textarea "0"
click at [1229, 66] on button "Save" at bounding box center [1237, 62] width 23 height 19
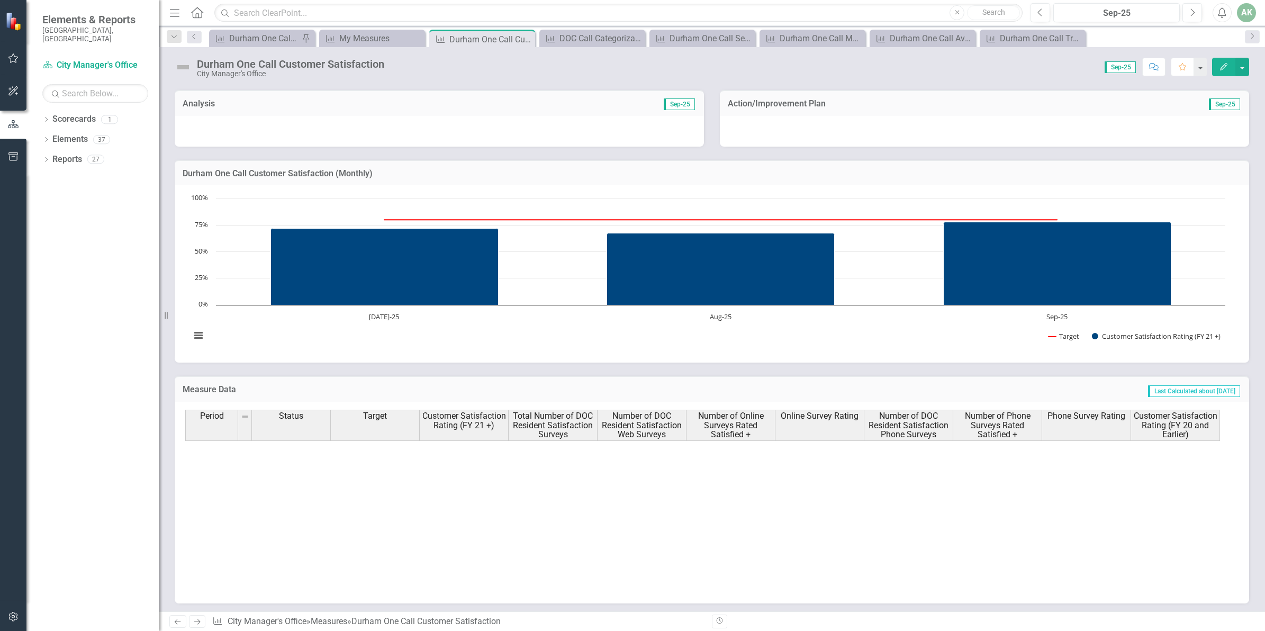
scroll to position [538, 0]
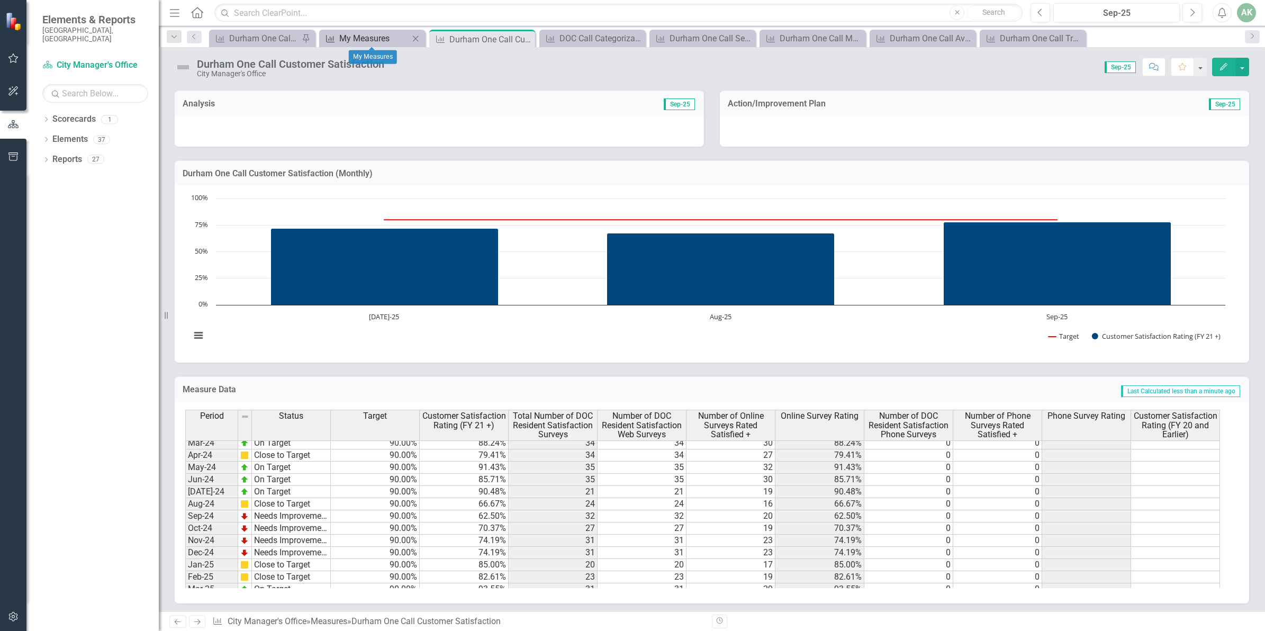
click at [376, 41] on div "My Measures" at bounding box center [374, 38] width 70 height 13
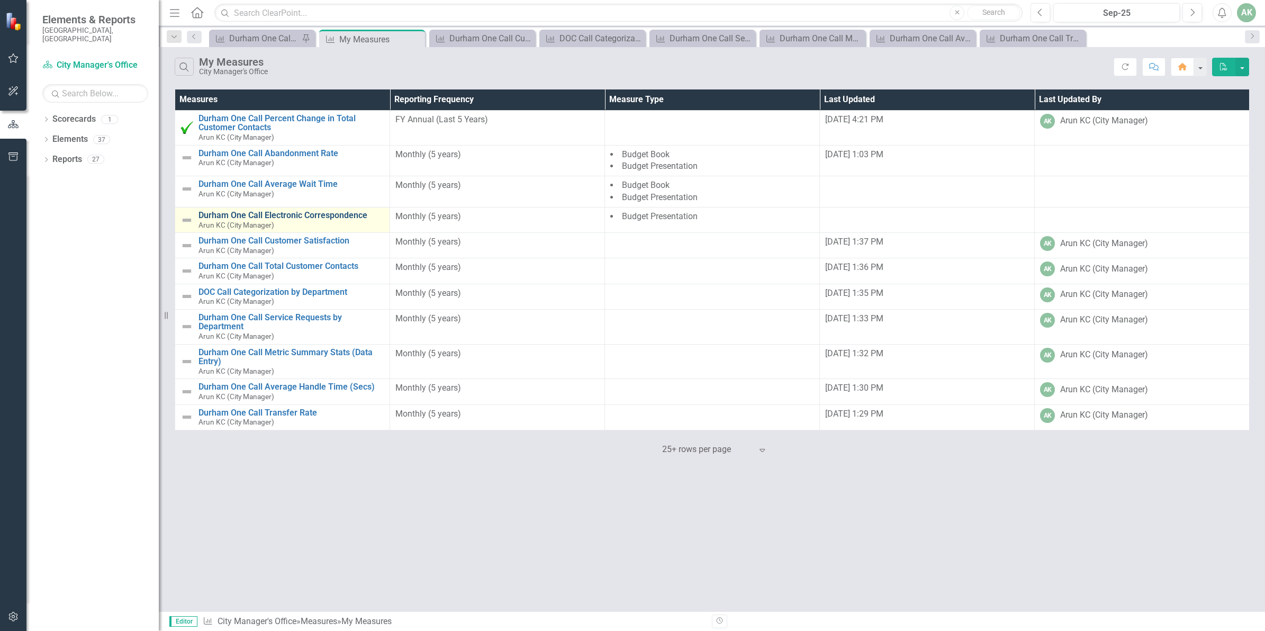
click at [321, 216] on link "Durham One Call Electronic Correspondence" at bounding box center [291, 216] width 186 height 10
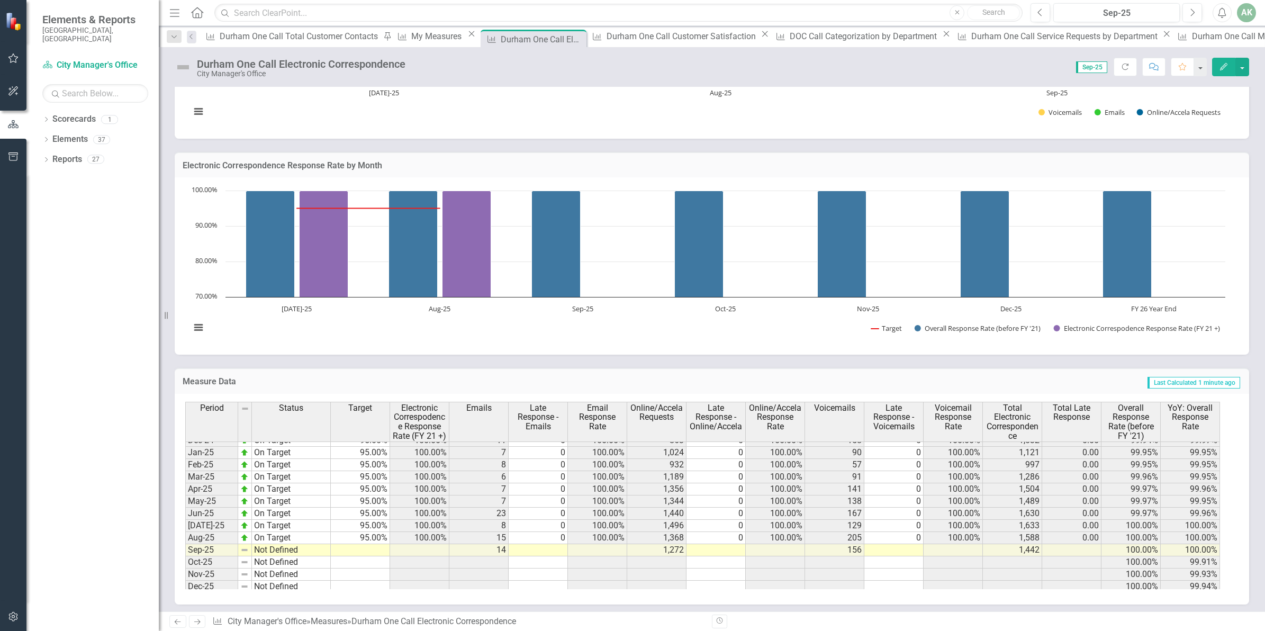
scroll to position [536, 0]
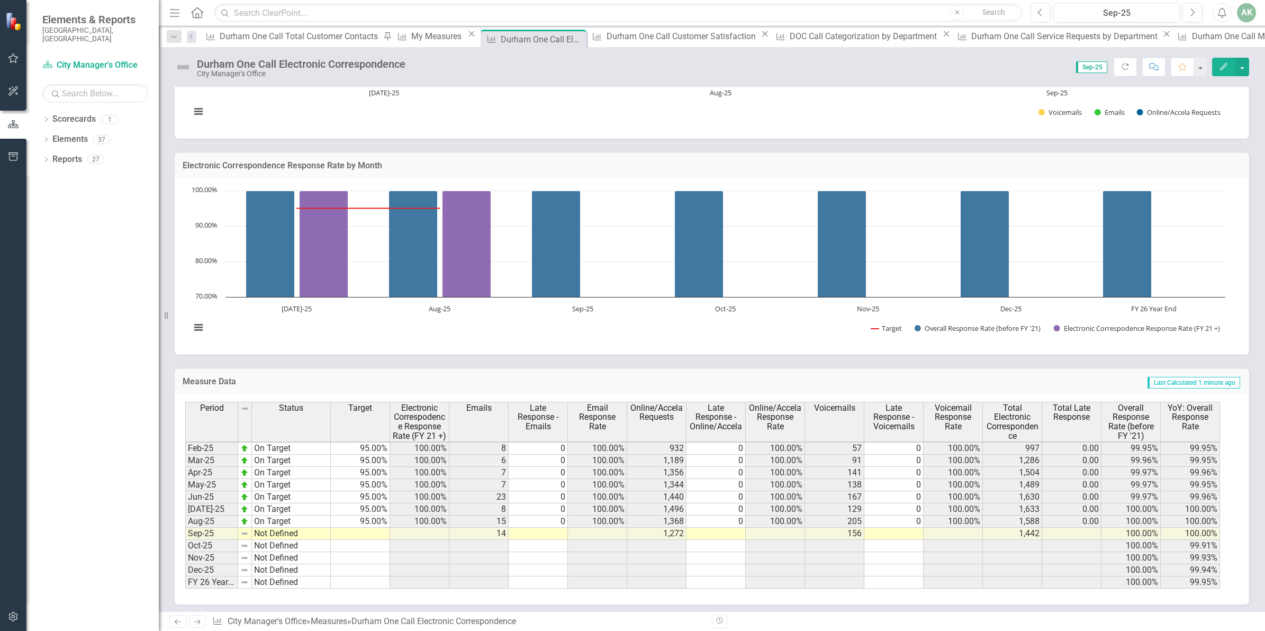
click at [374, 527] on tbody "Dec-23 On Target 95.00% 100.00% 6 0 100.00% 768 0 100.00% 82 0 100.00% 856 0.00…" at bounding box center [702, 430] width 1035 height 317
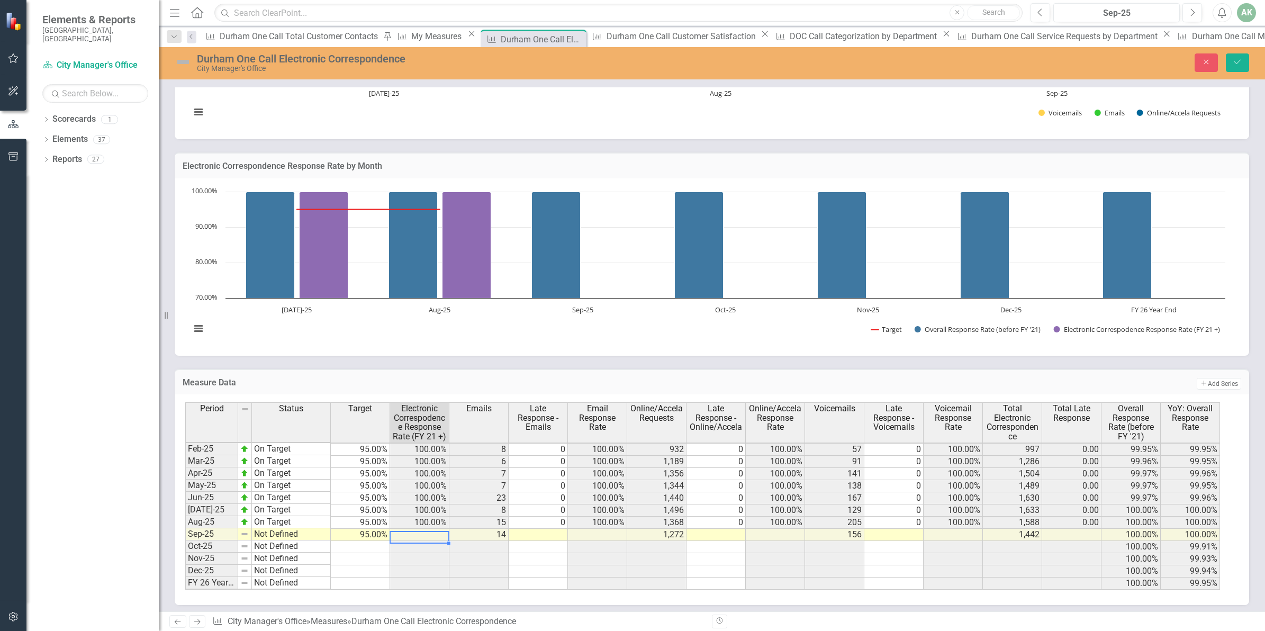
type textarea "95.00"
